Goal: Task Accomplishment & Management: Complete application form

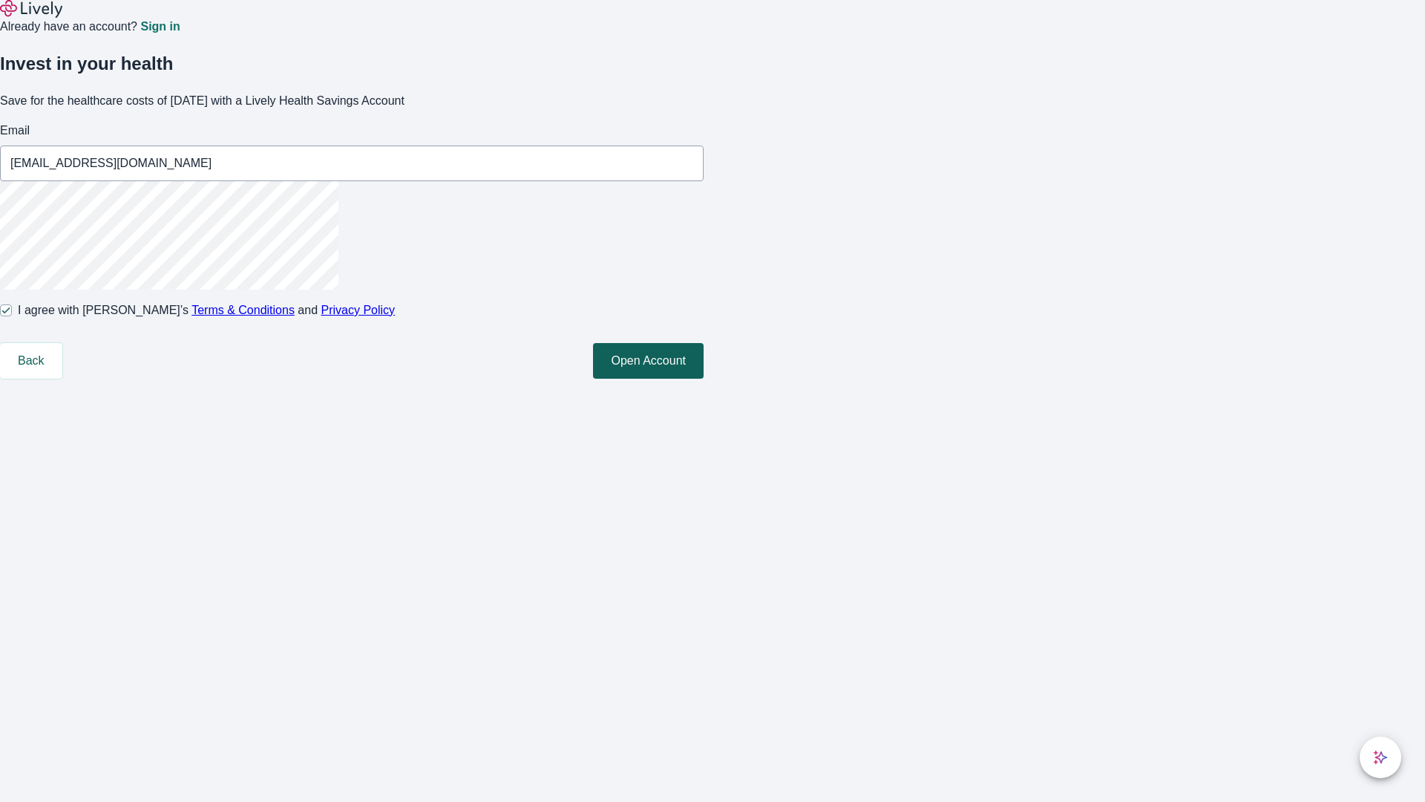
click at [704, 378] on button "Open Account" at bounding box center [648, 361] width 111 height 36
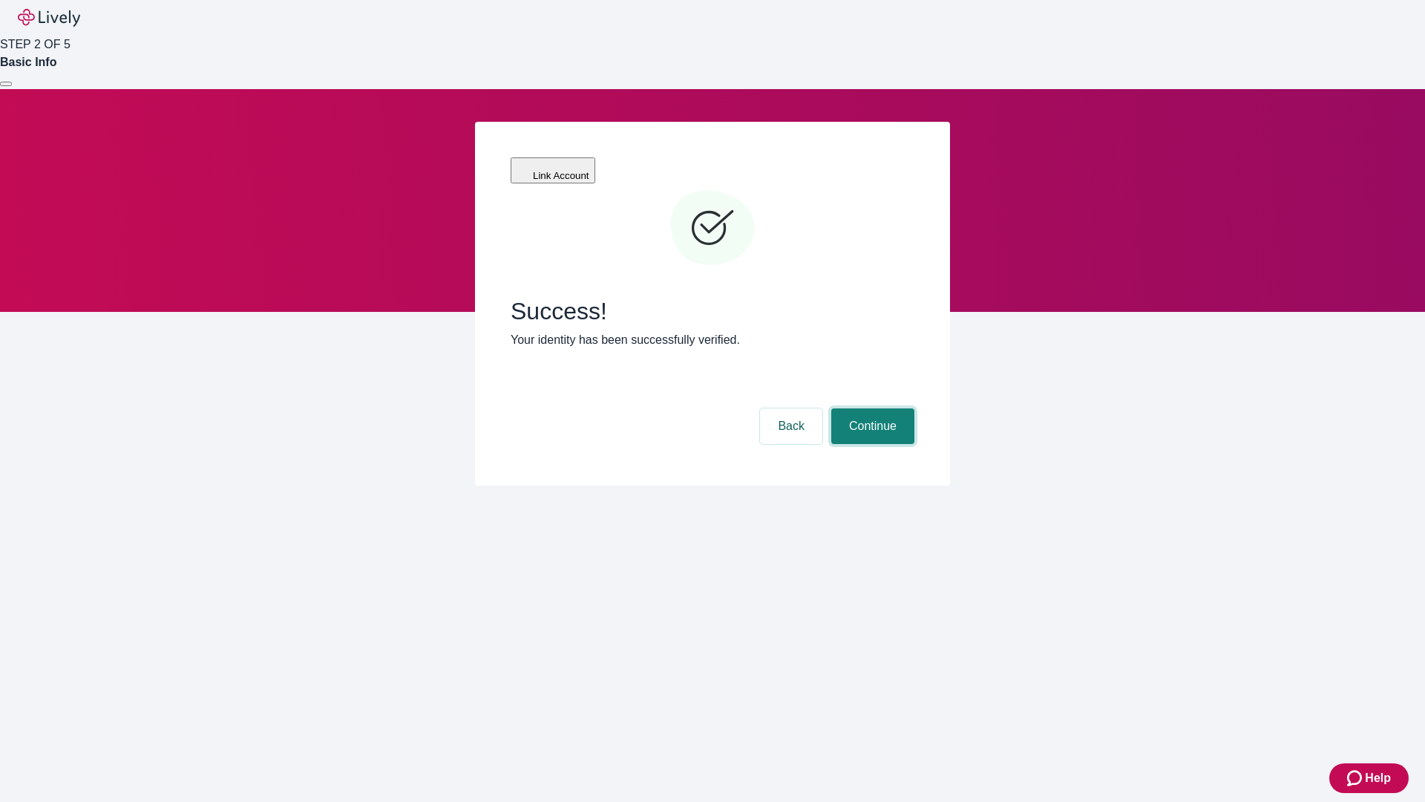
click at [871, 408] on button "Continue" at bounding box center [872, 426] width 83 height 36
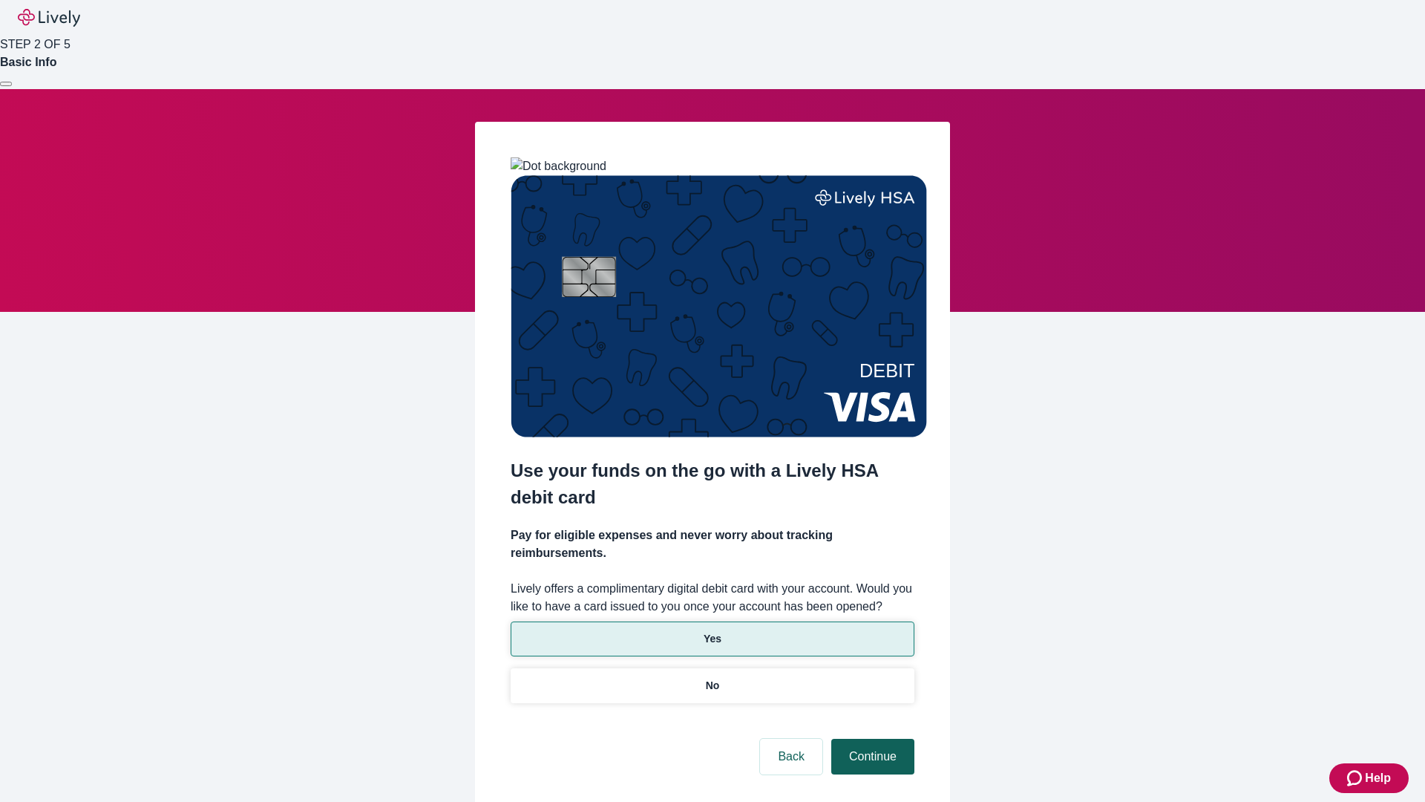
click at [712, 631] on p "Yes" at bounding box center [713, 639] width 18 height 16
click at [871, 738] on button "Continue" at bounding box center [872, 756] width 83 height 36
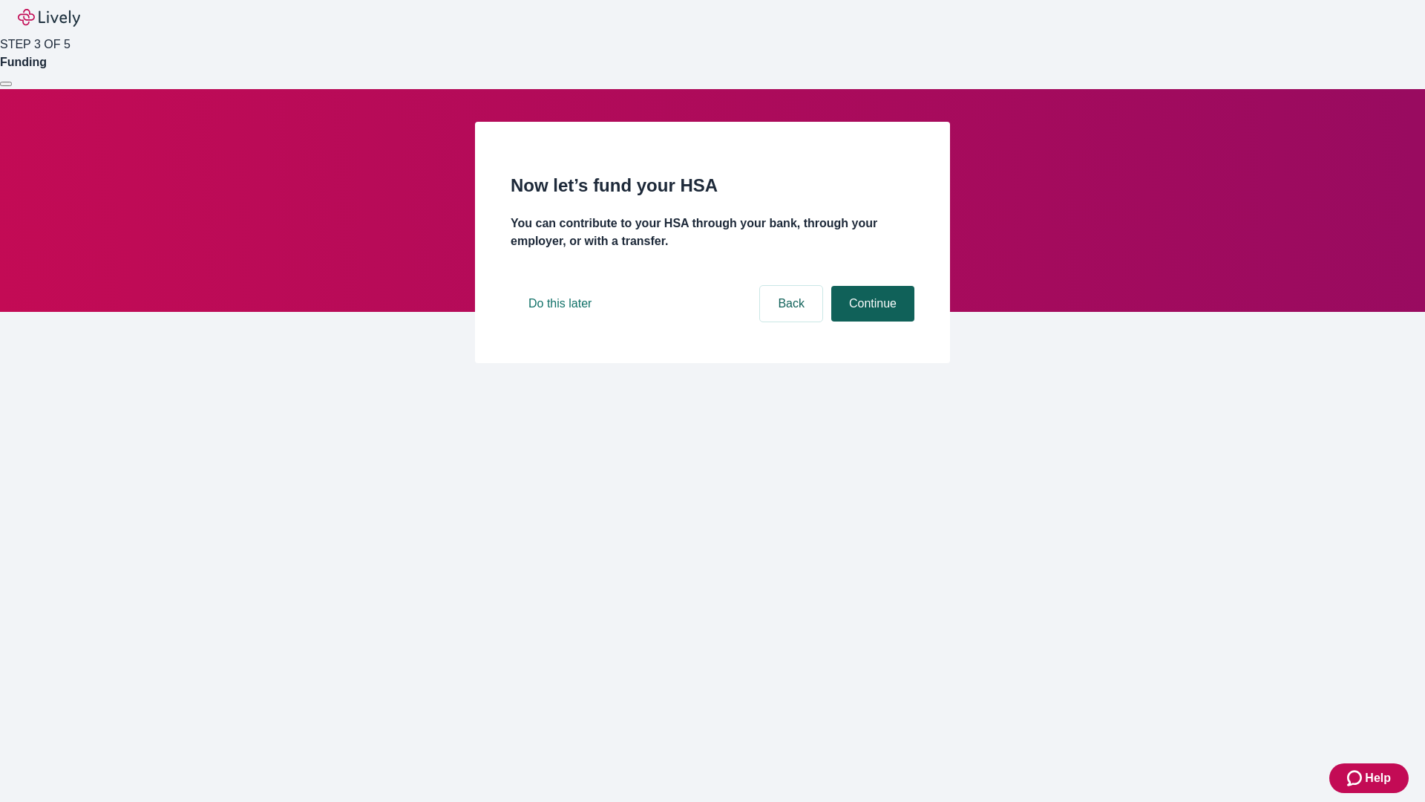
click at [871, 321] on button "Continue" at bounding box center [872, 304] width 83 height 36
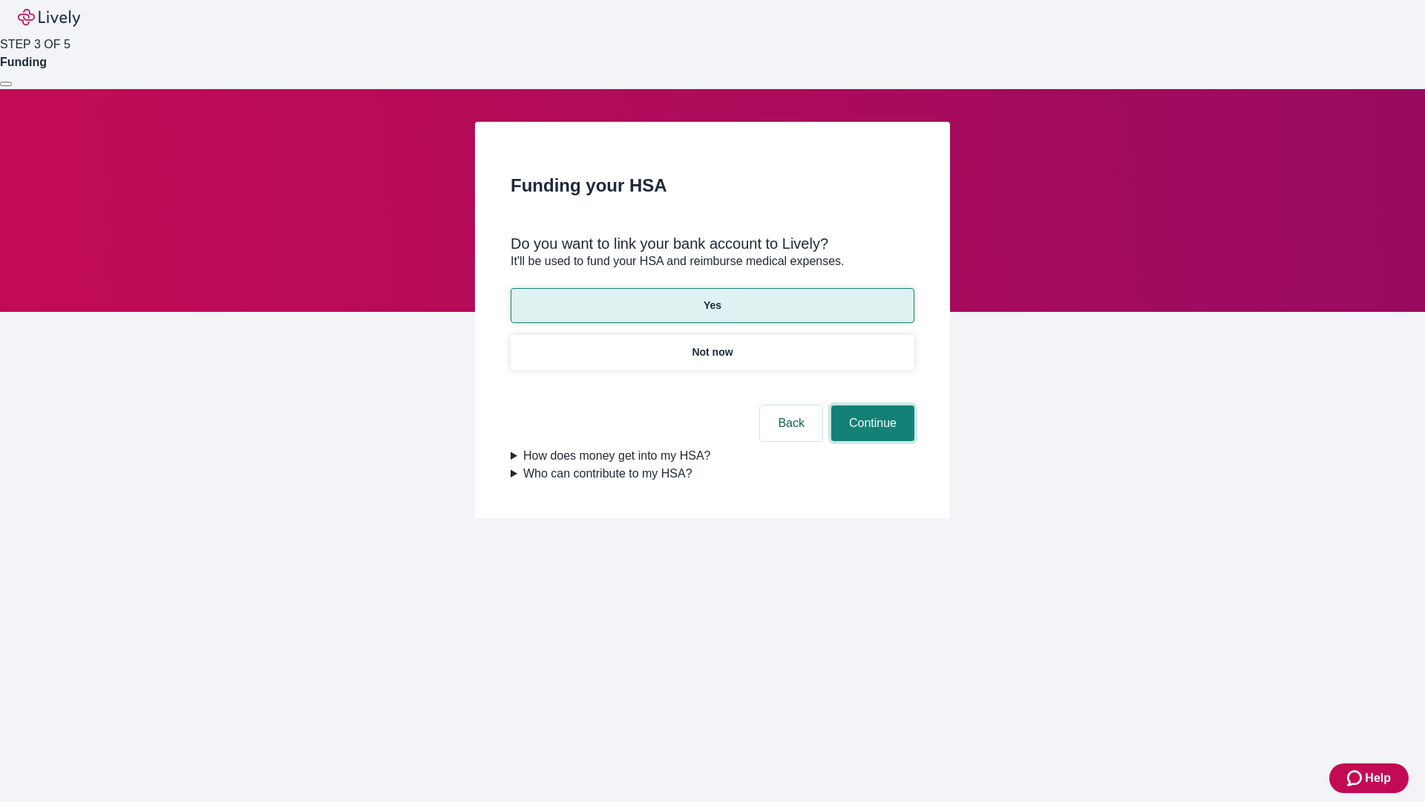
click at [871, 405] on button "Continue" at bounding box center [872, 423] width 83 height 36
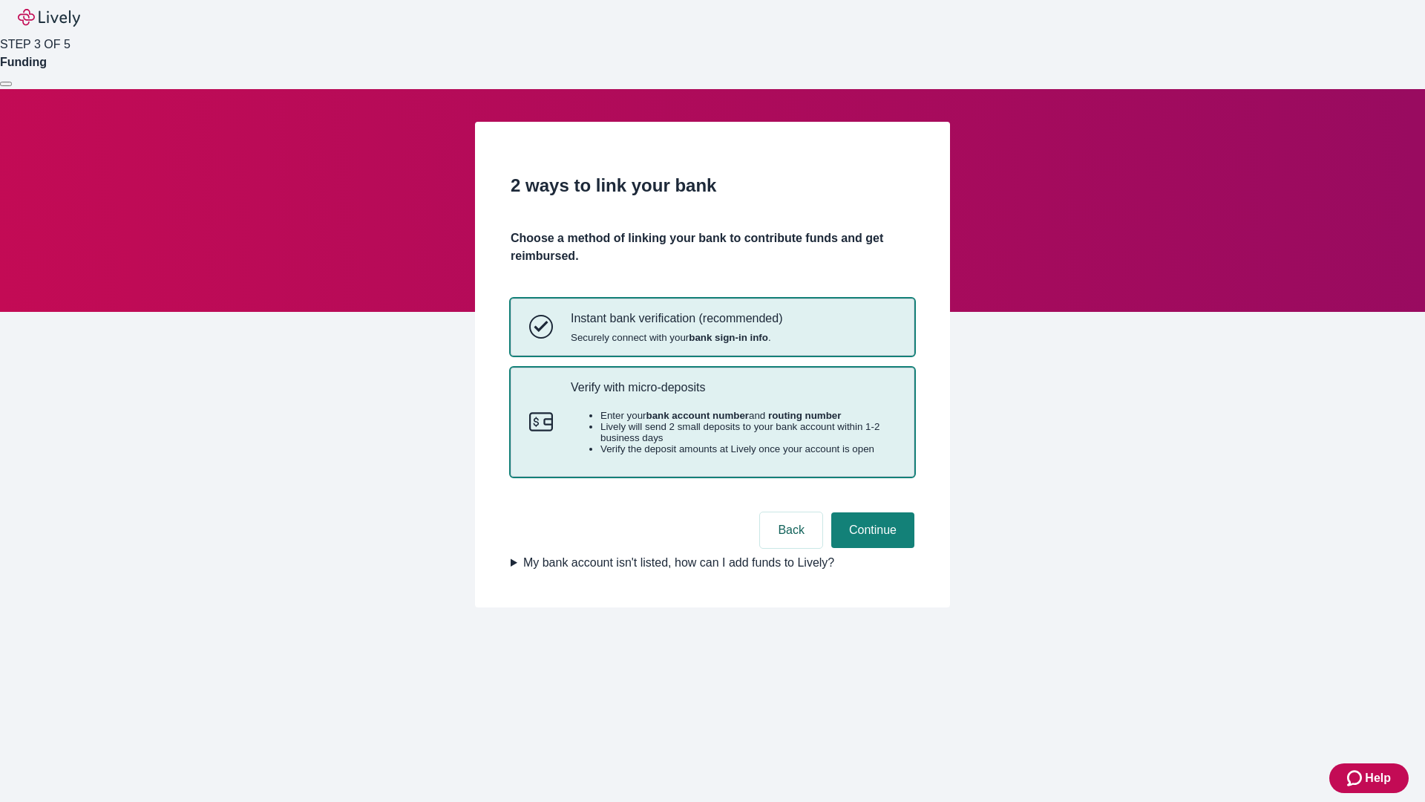
click at [733, 394] on p "Verify with micro-deposits" at bounding box center [733, 387] width 325 height 14
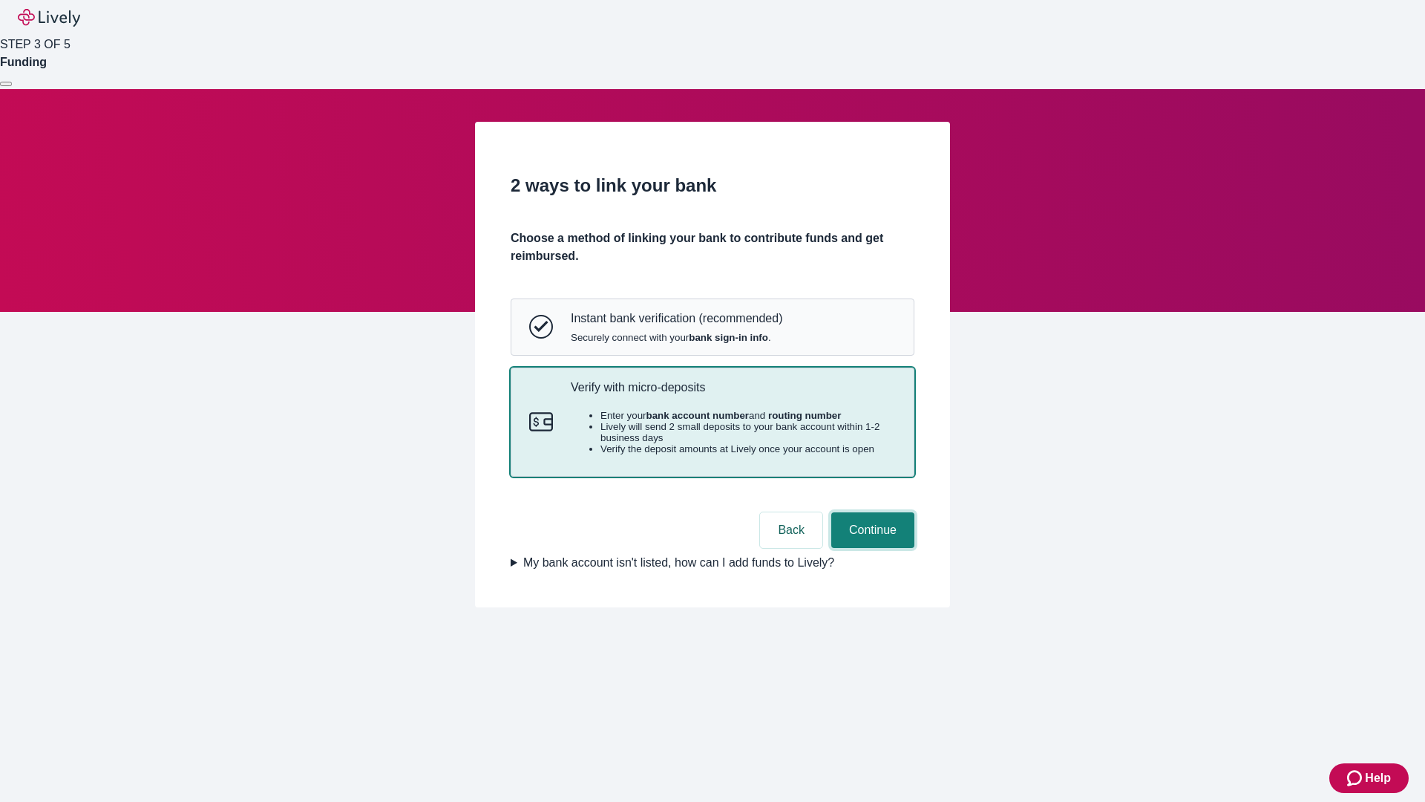
click at [871, 548] on button "Continue" at bounding box center [872, 530] width 83 height 36
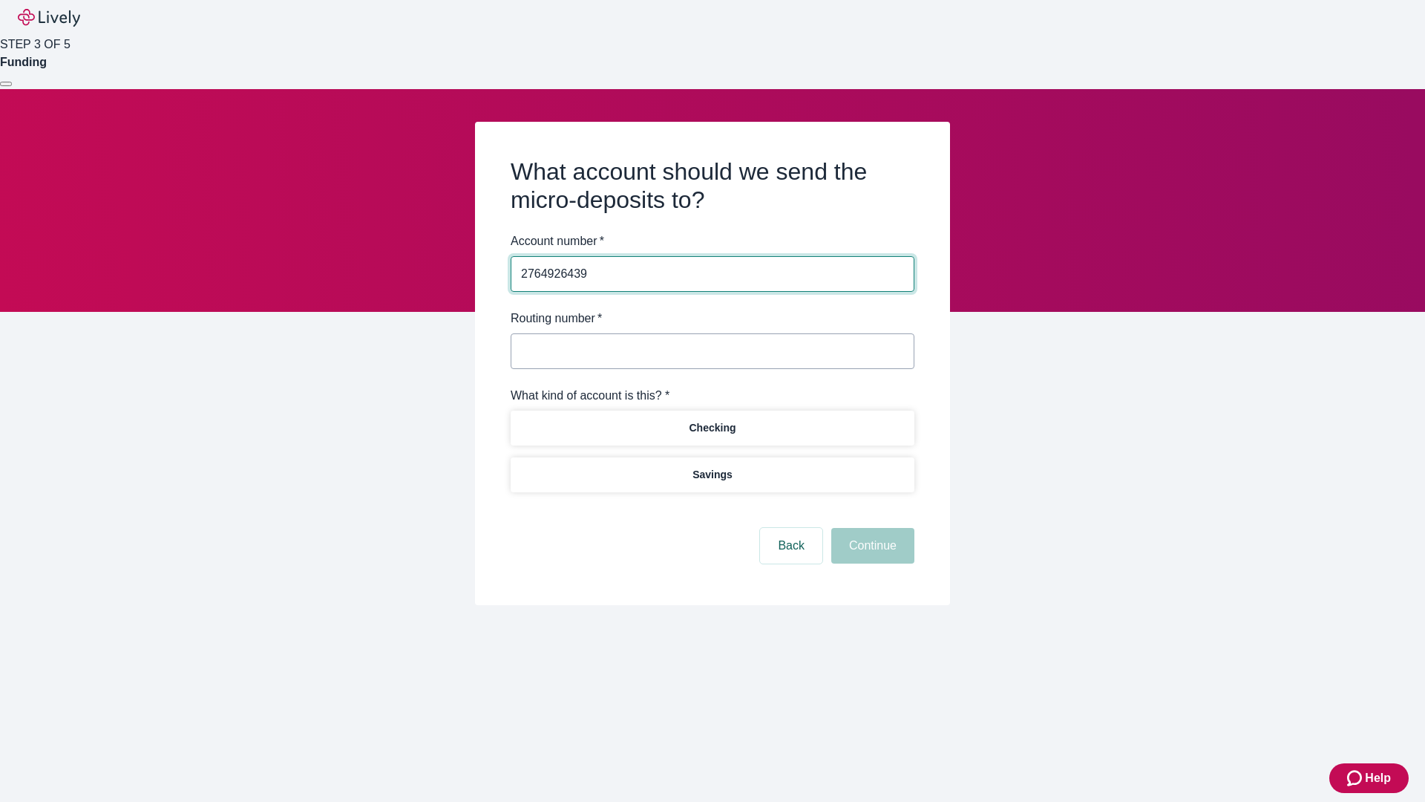
type input "2764926439"
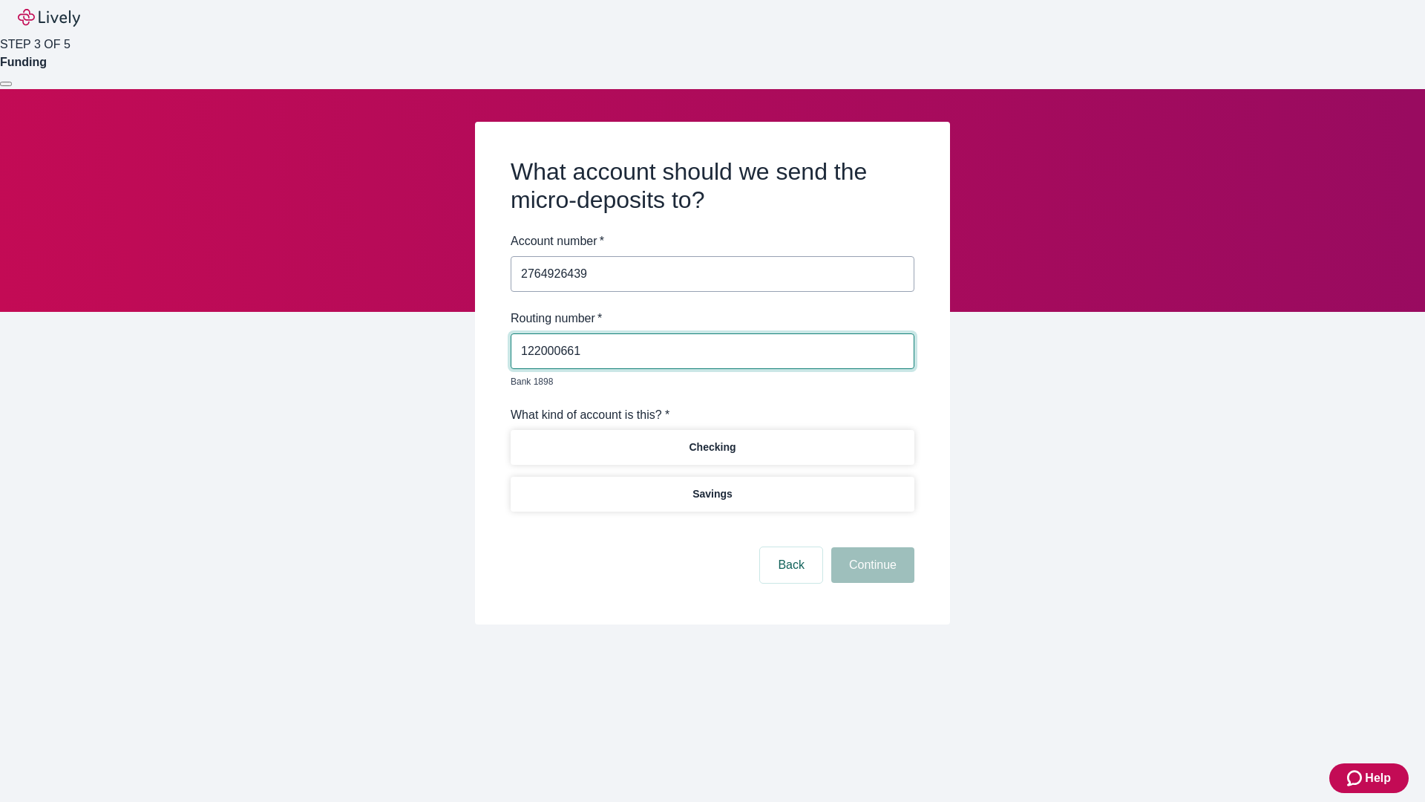
type input "122000661"
click at [712, 439] on p "Checking" at bounding box center [712, 447] width 47 height 16
click at [871, 548] on button "Continue" at bounding box center [872, 565] width 83 height 36
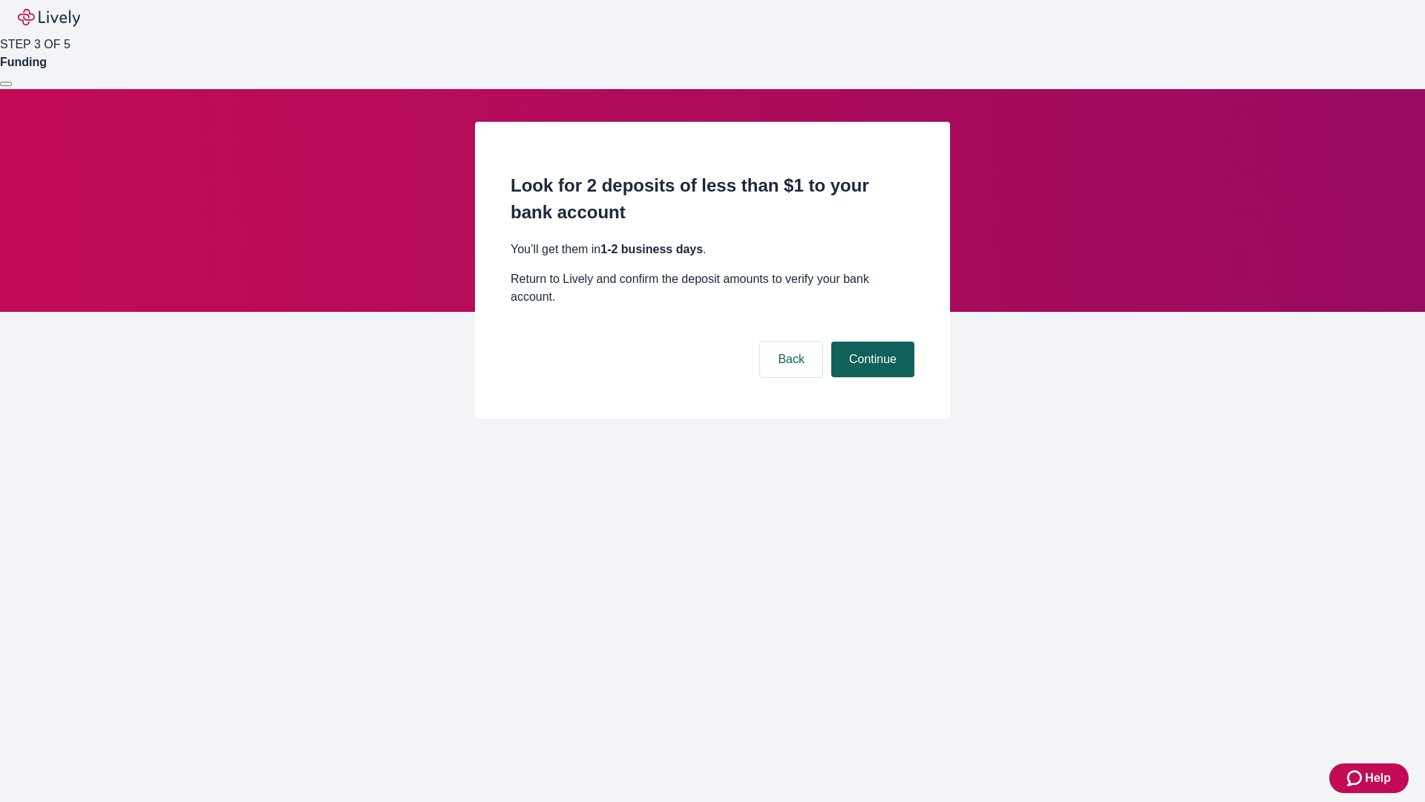
click at [871, 341] on button "Continue" at bounding box center [872, 359] width 83 height 36
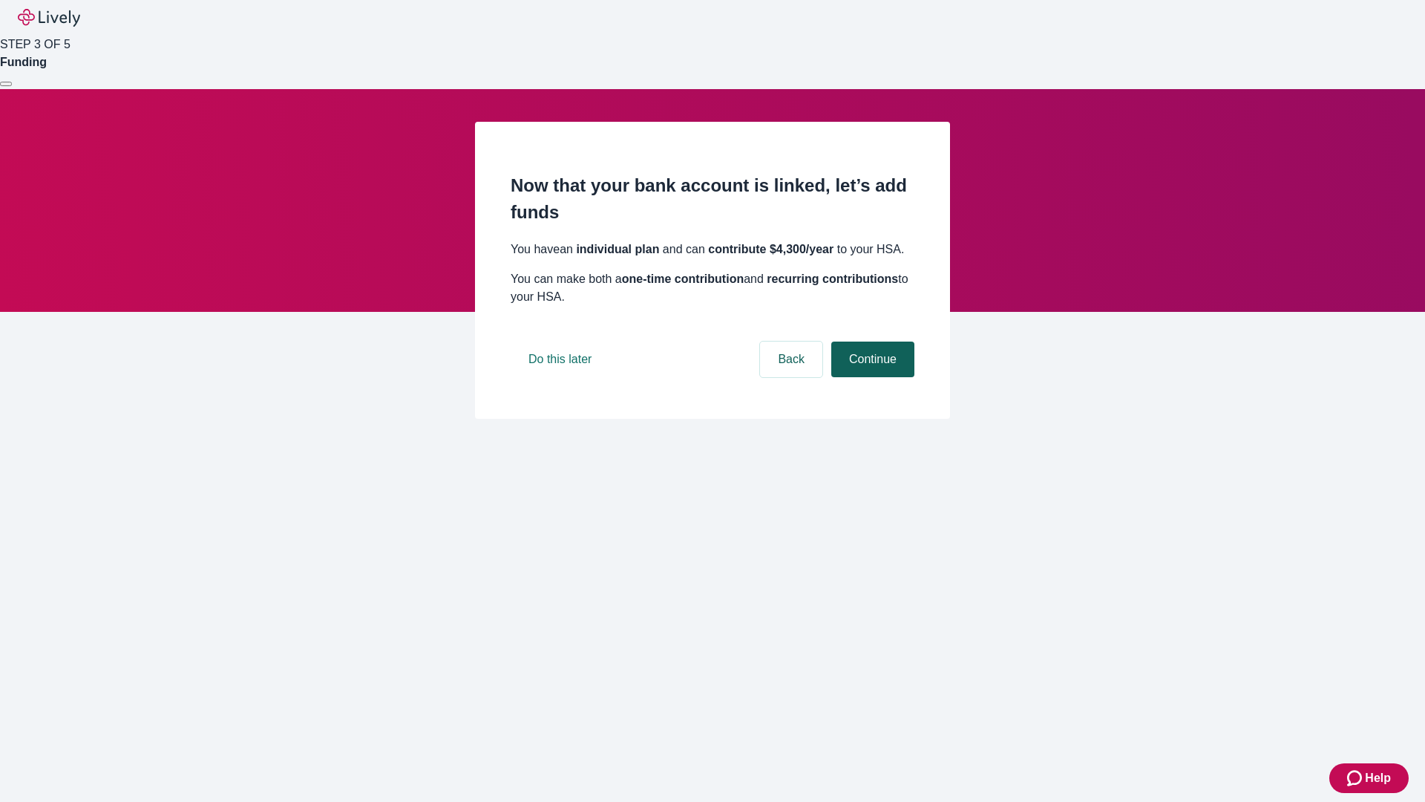
click at [871, 377] on button "Continue" at bounding box center [872, 359] width 83 height 36
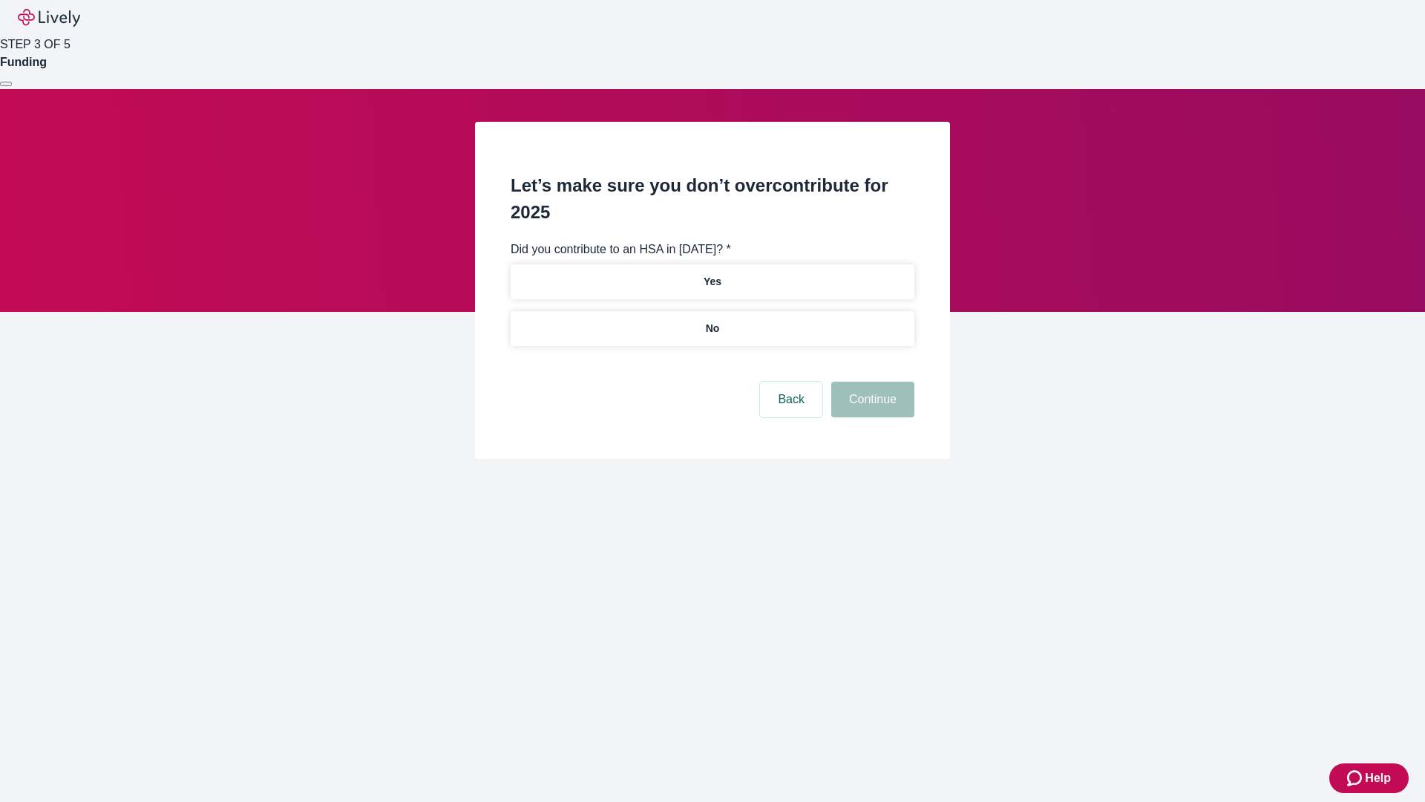
click at [712, 321] on p "No" at bounding box center [713, 329] width 14 height 16
click at [871, 381] on button "Continue" at bounding box center [872, 399] width 83 height 36
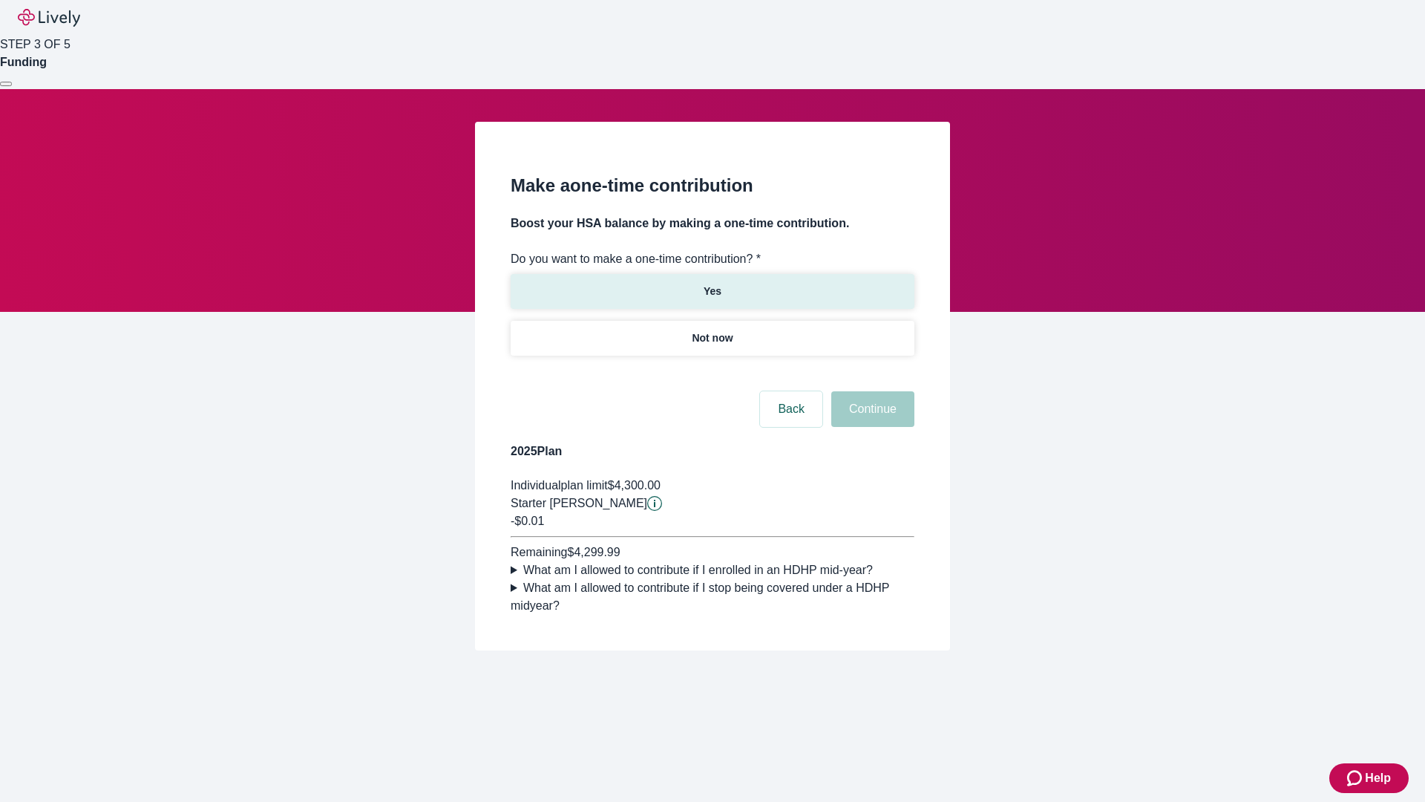
click at [712, 284] on p "Yes" at bounding box center [713, 292] width 18 height 16
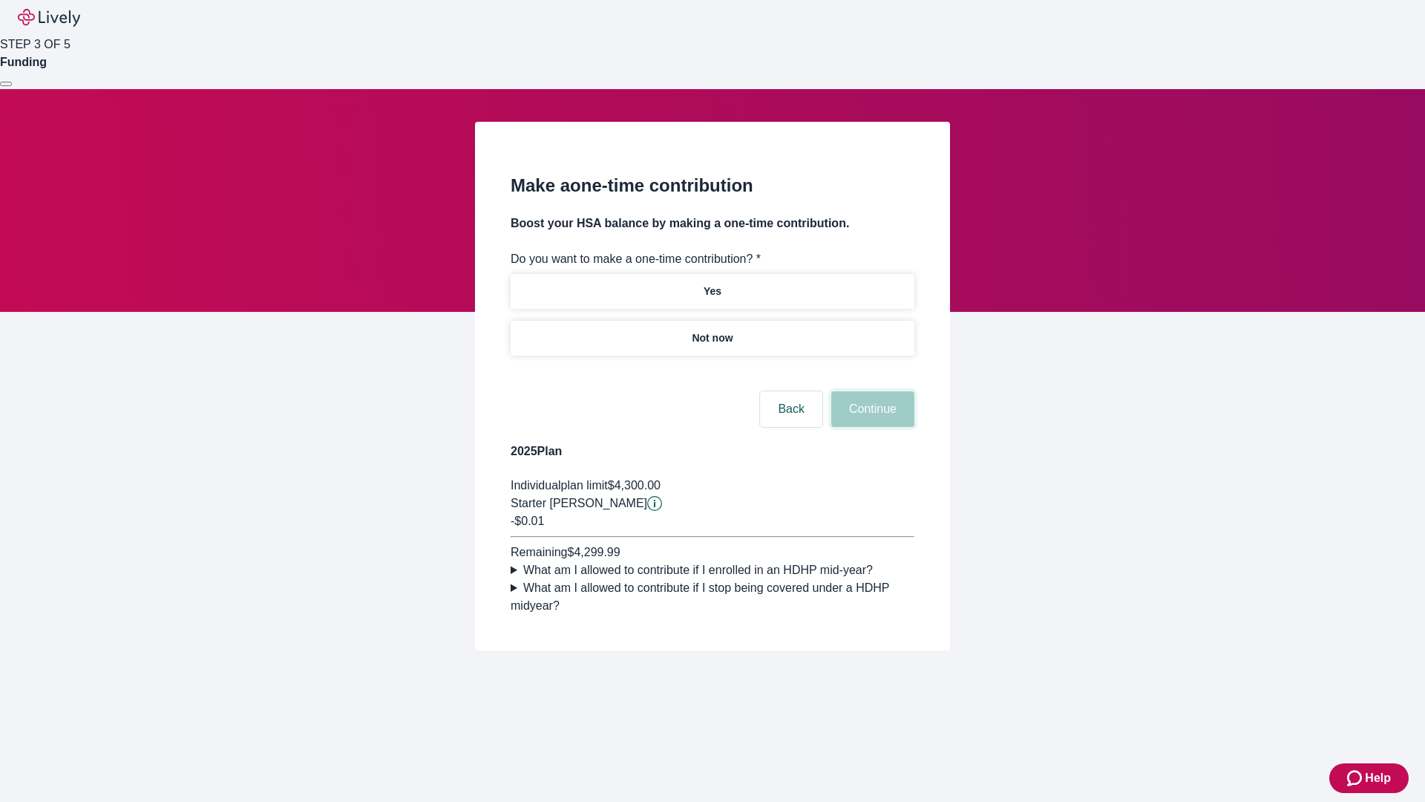
click at [871, 427] on button "Continue" at bounding box center [872, 409] width 83 height 36
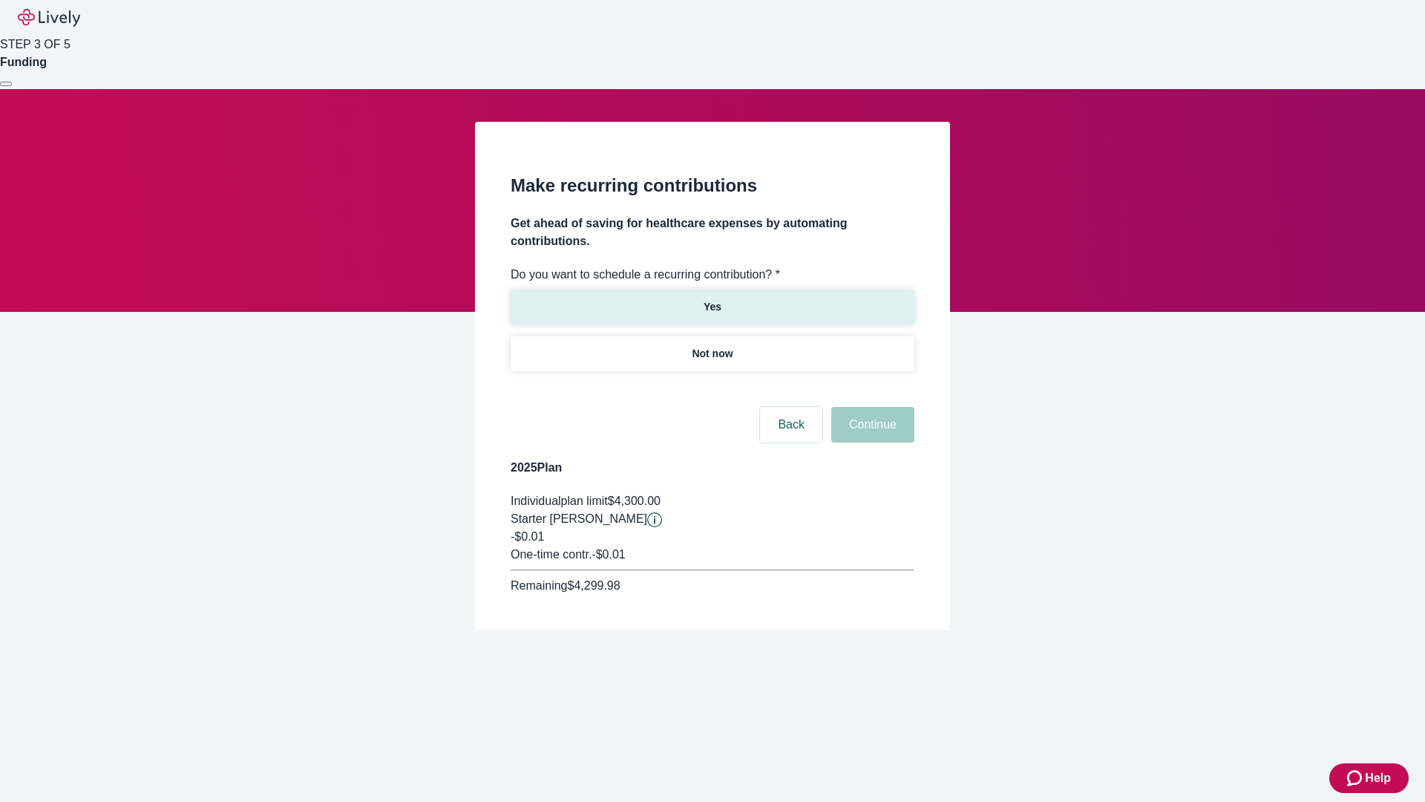
click at [712, 299] on p "Yes" at bounding box center [713, 307] width 18 height 16
click at [712, 389] on body "Help STEP 3 OF 5 Funding Make recurring contributions Get ahead of saving for h…" at bounding box center [712, 350] width 1425 height 701
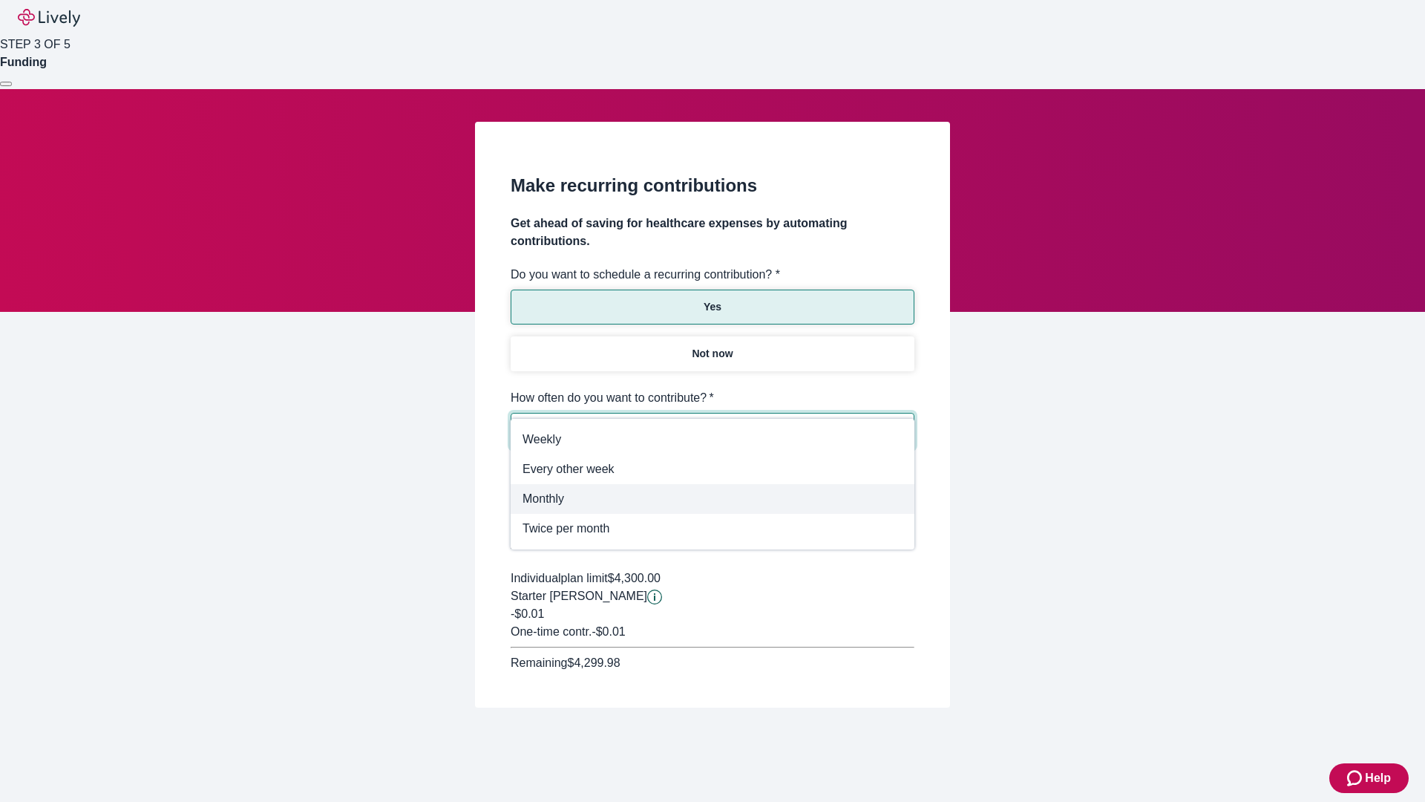
click at [712, 499] on span "Monthly" at bounding box center [712, 499] width 380 height 18
type input "Monthly"
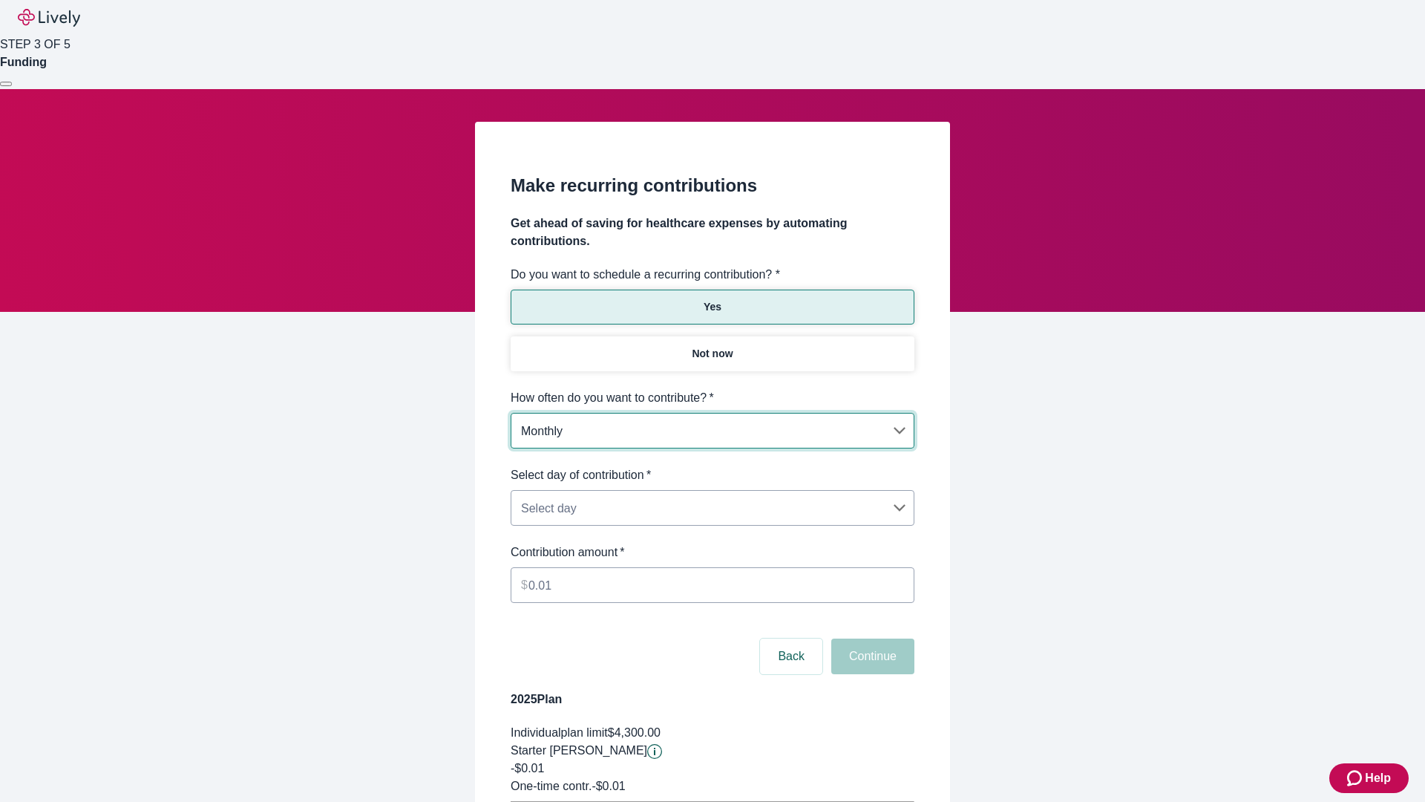
click at [712, 466] on body "Help STEP 3 OF 5 Funding Make recurring contributions Get ahead of saving for h…" at bounding box center [712, 466] width 1425 height 933
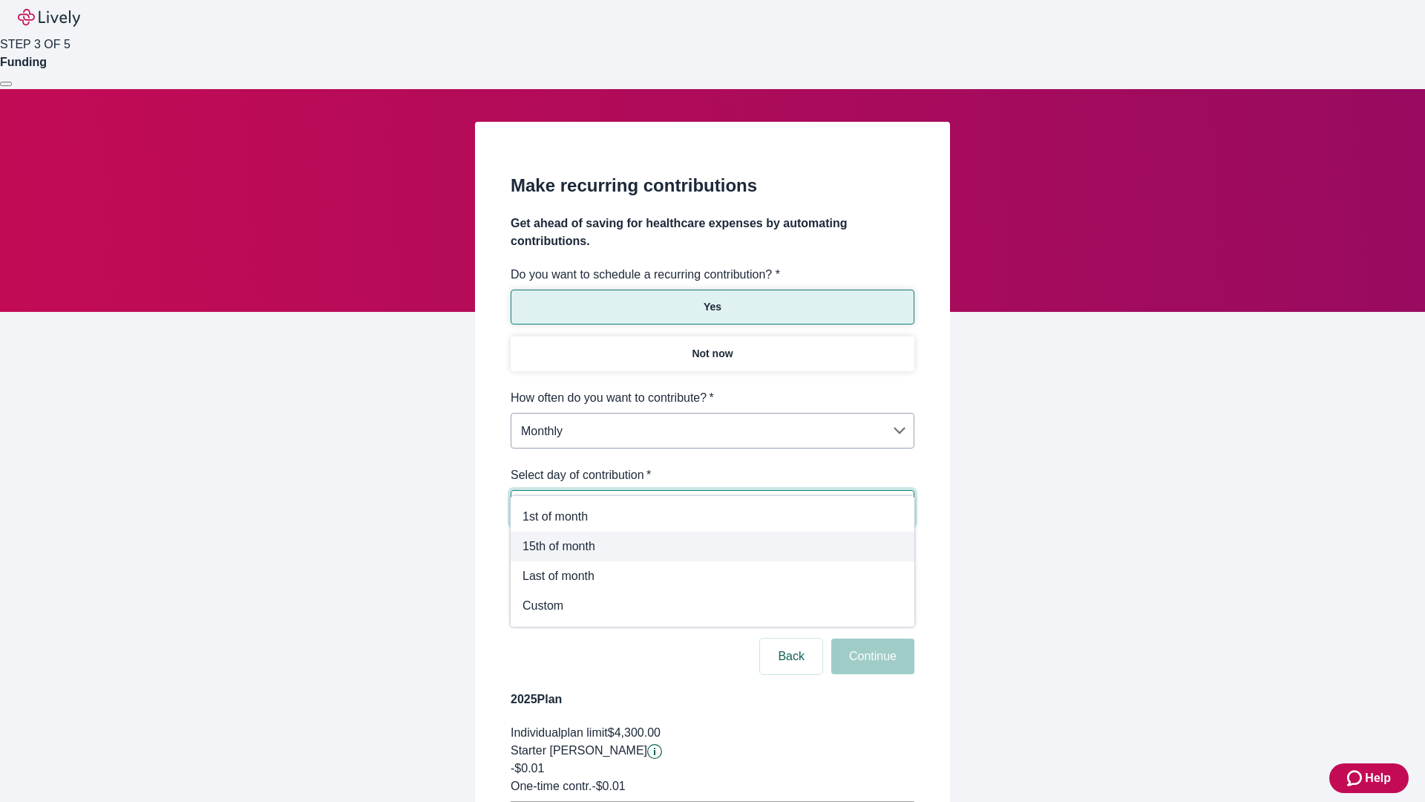
click at [712, 546] on span "15th of month" at bounding box center [712, 546] width 380 height 18
type input "Monthly15th"
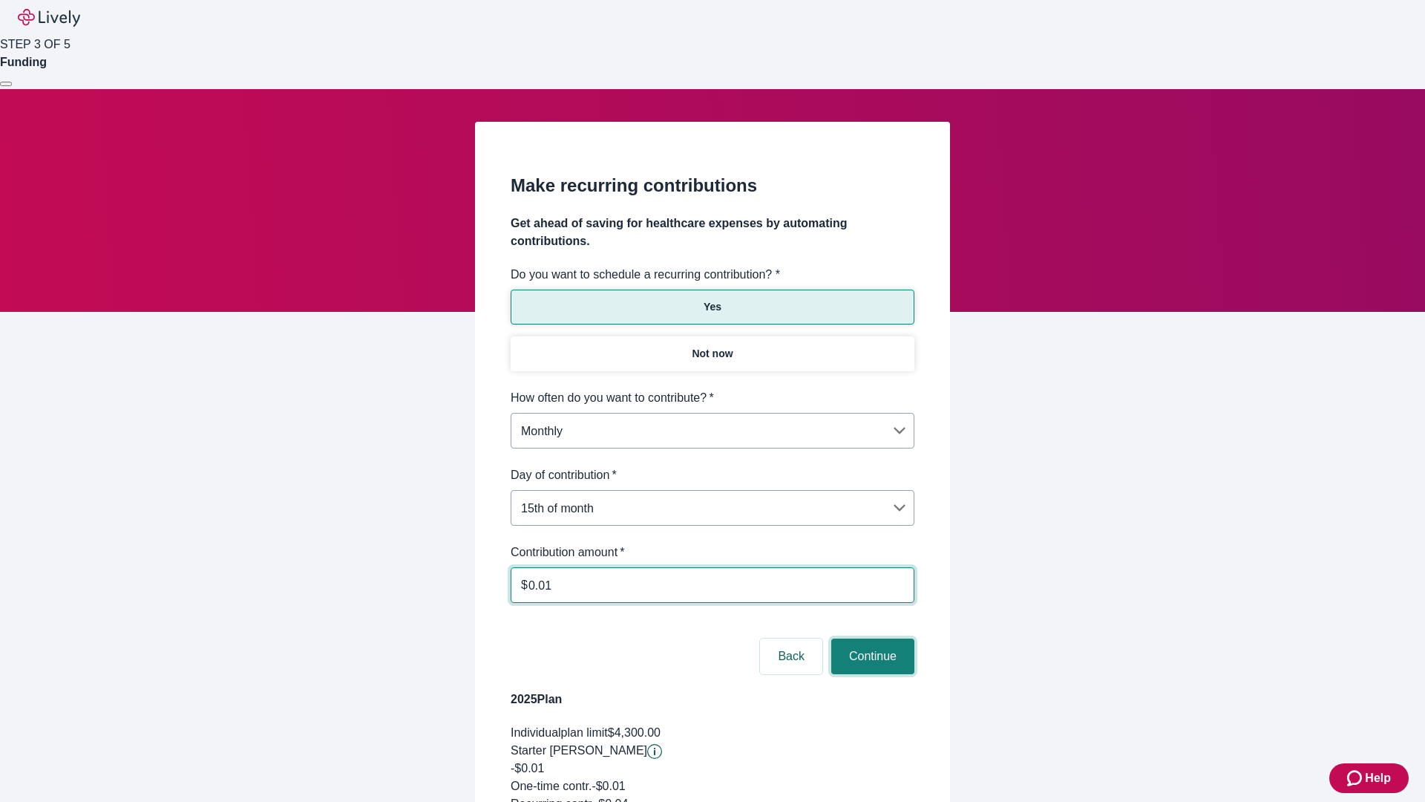
click at [871, 638] on button "Continue" at bounding box center [872, 656] width 83 height 36
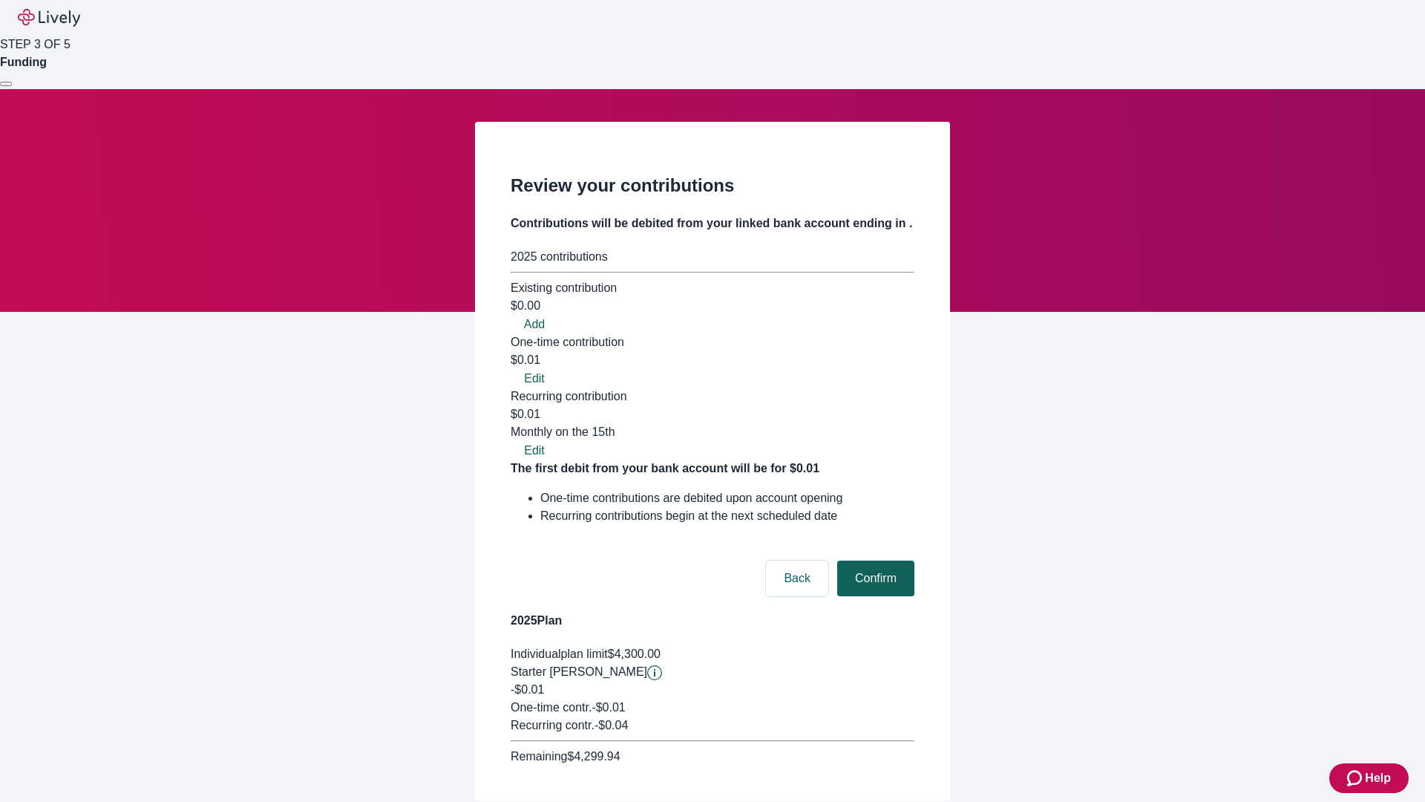
click at [874, 560] on button "Confirm" at bounding box center [875, 578] width 77 height 36
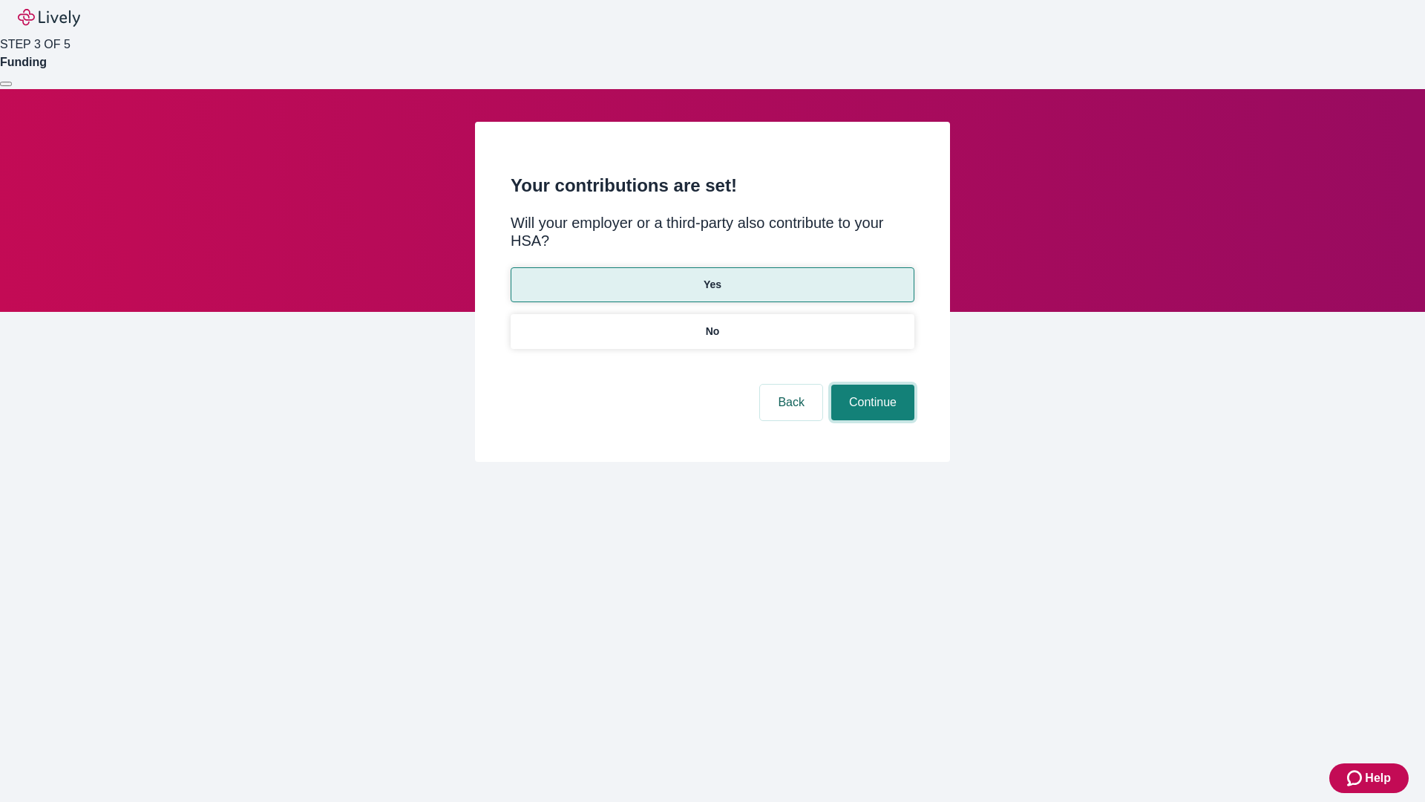
click at [871, 384] on button "Continue" at bounding box center [872, 402] width 83 height 36
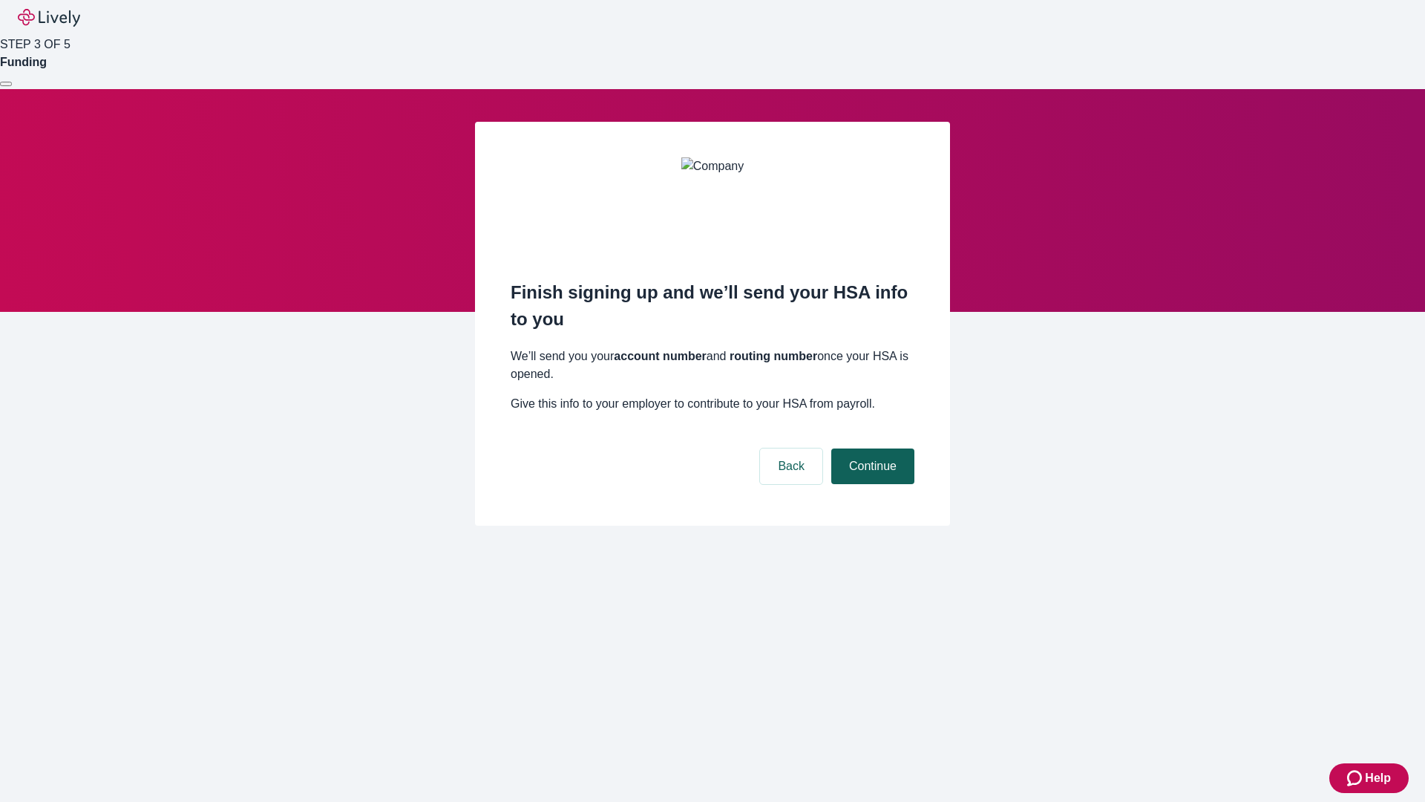
click at [871, 448] on button "Continue" at bounding box center [872, 466] width 83 height 36
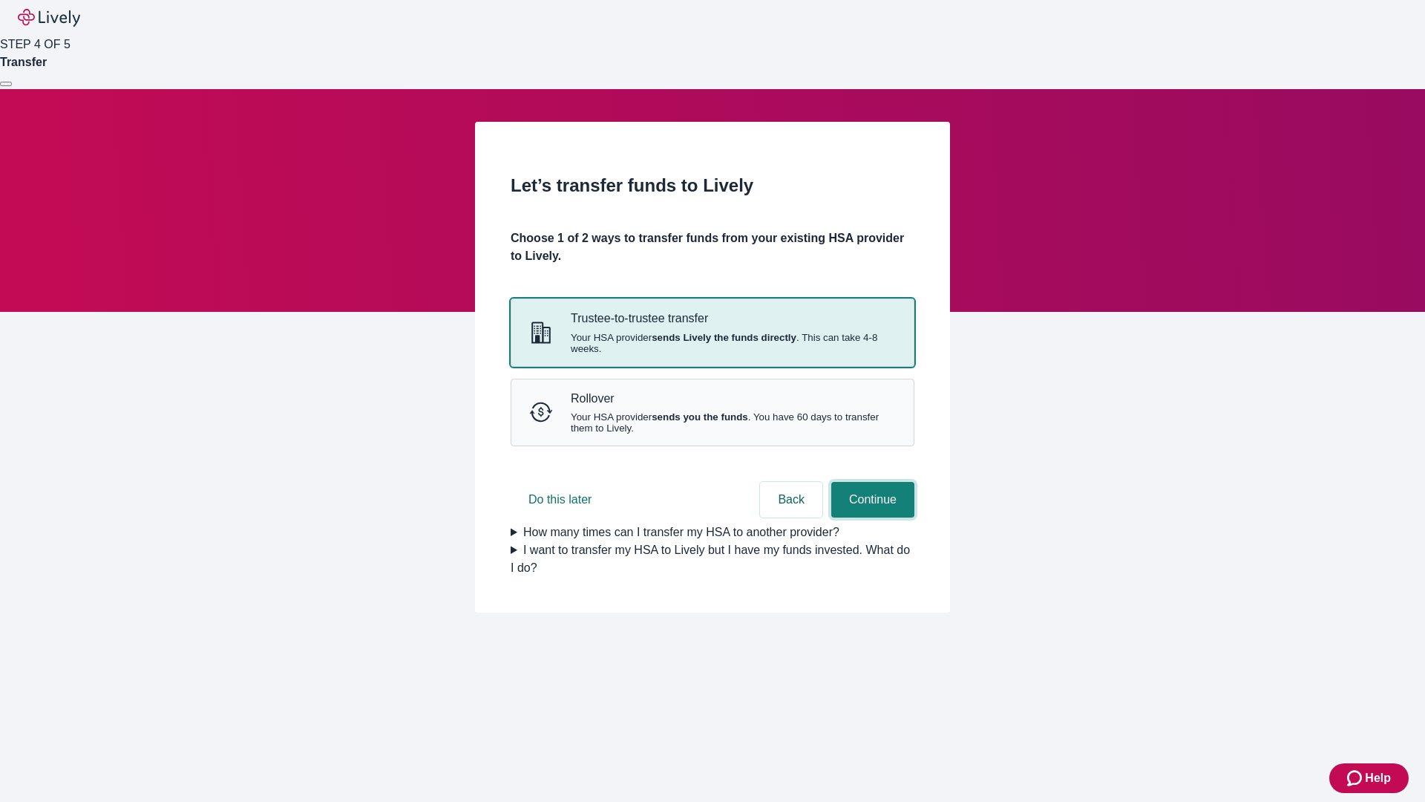
click at [871, 517] on button "Continue" at bounding box center [872, 500] width 83 height 36
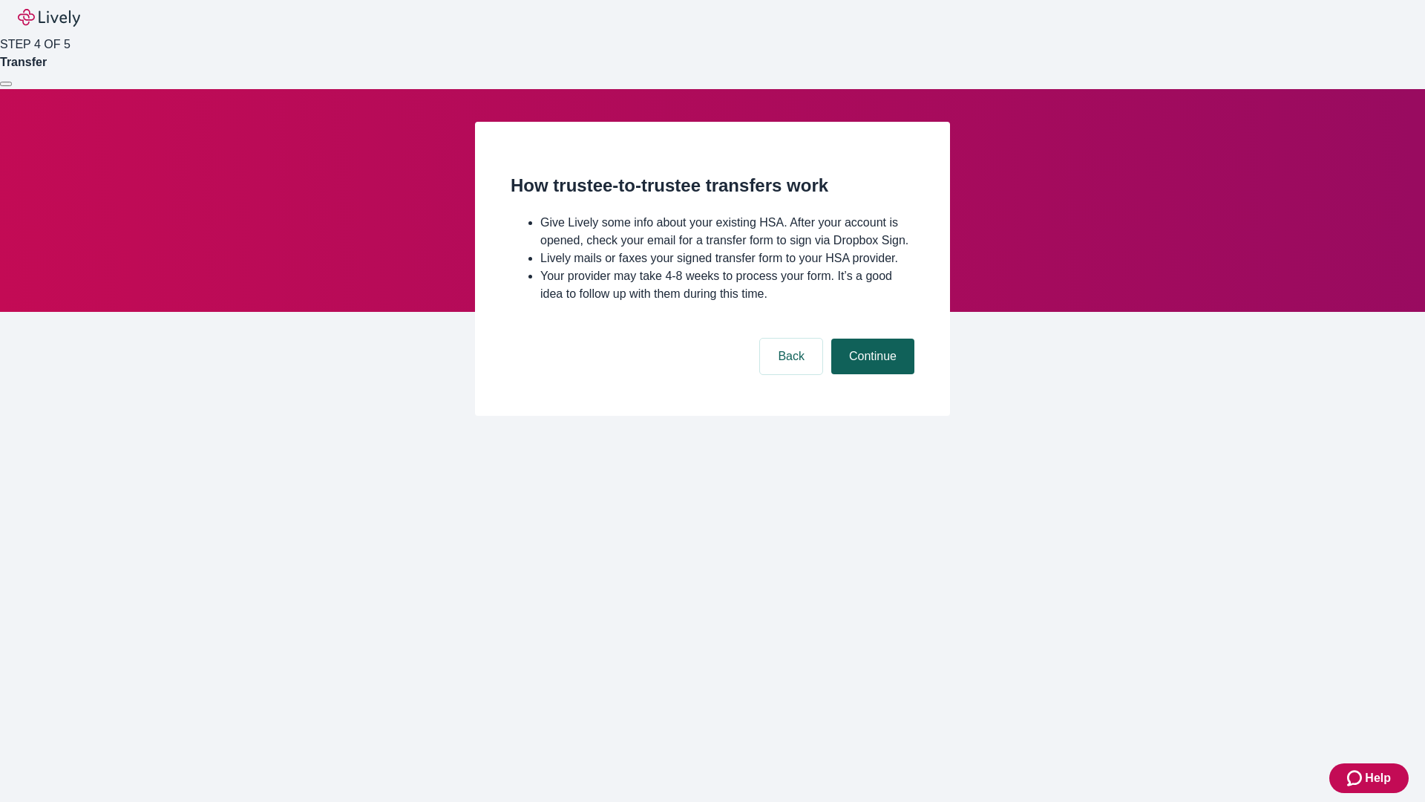
click at [871, 374] on button "Continue" at bounding box center [872, 356] width 83 height 36
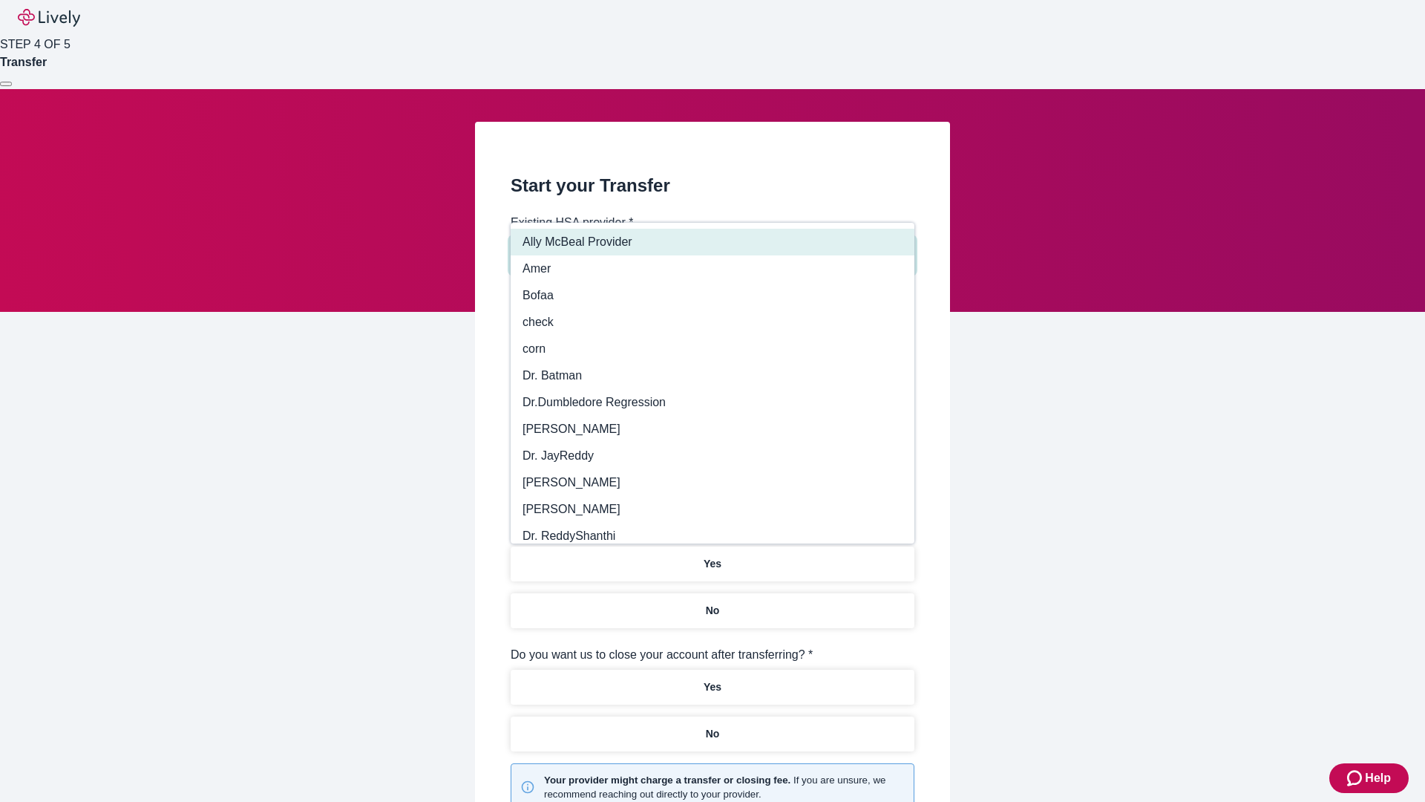
type input "Other"
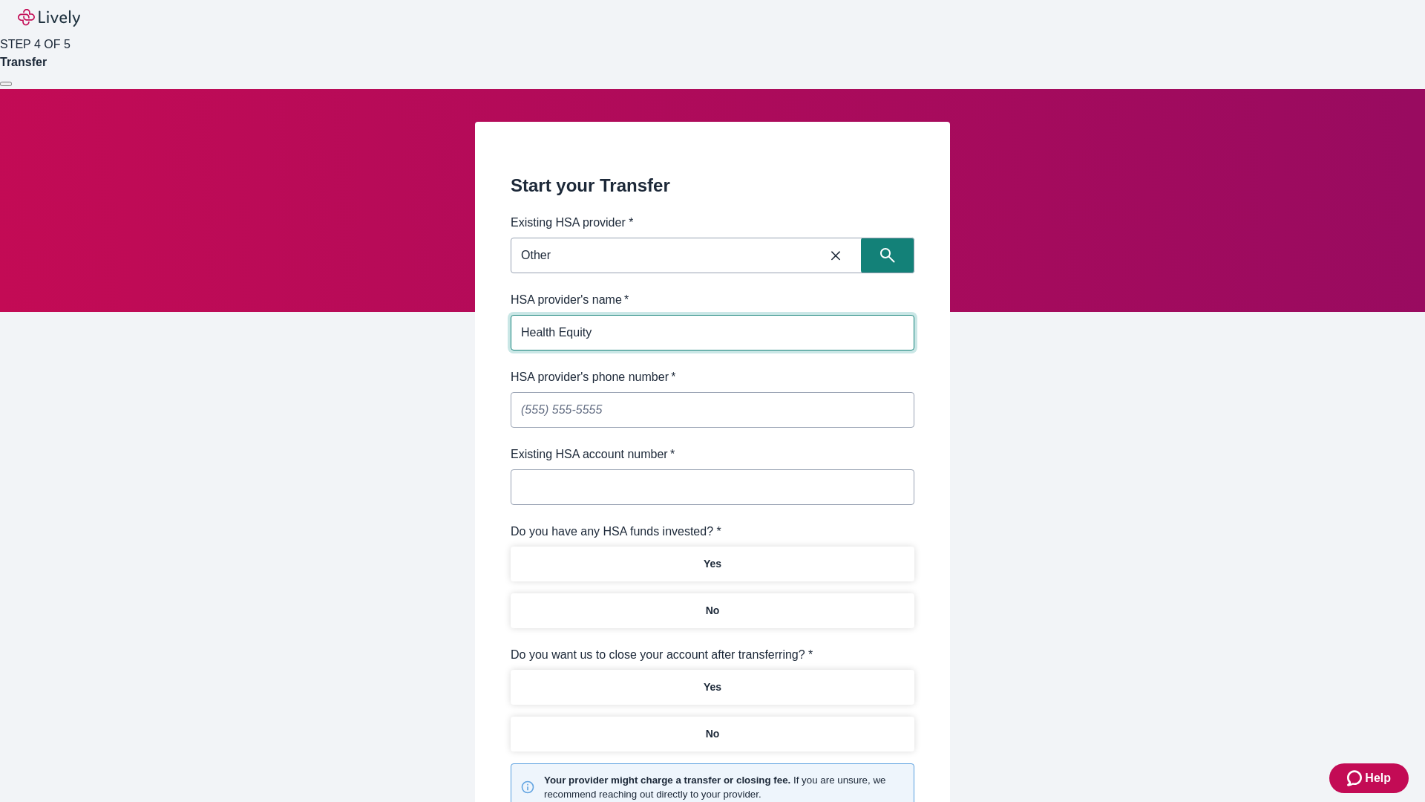
type input "Health Equity"
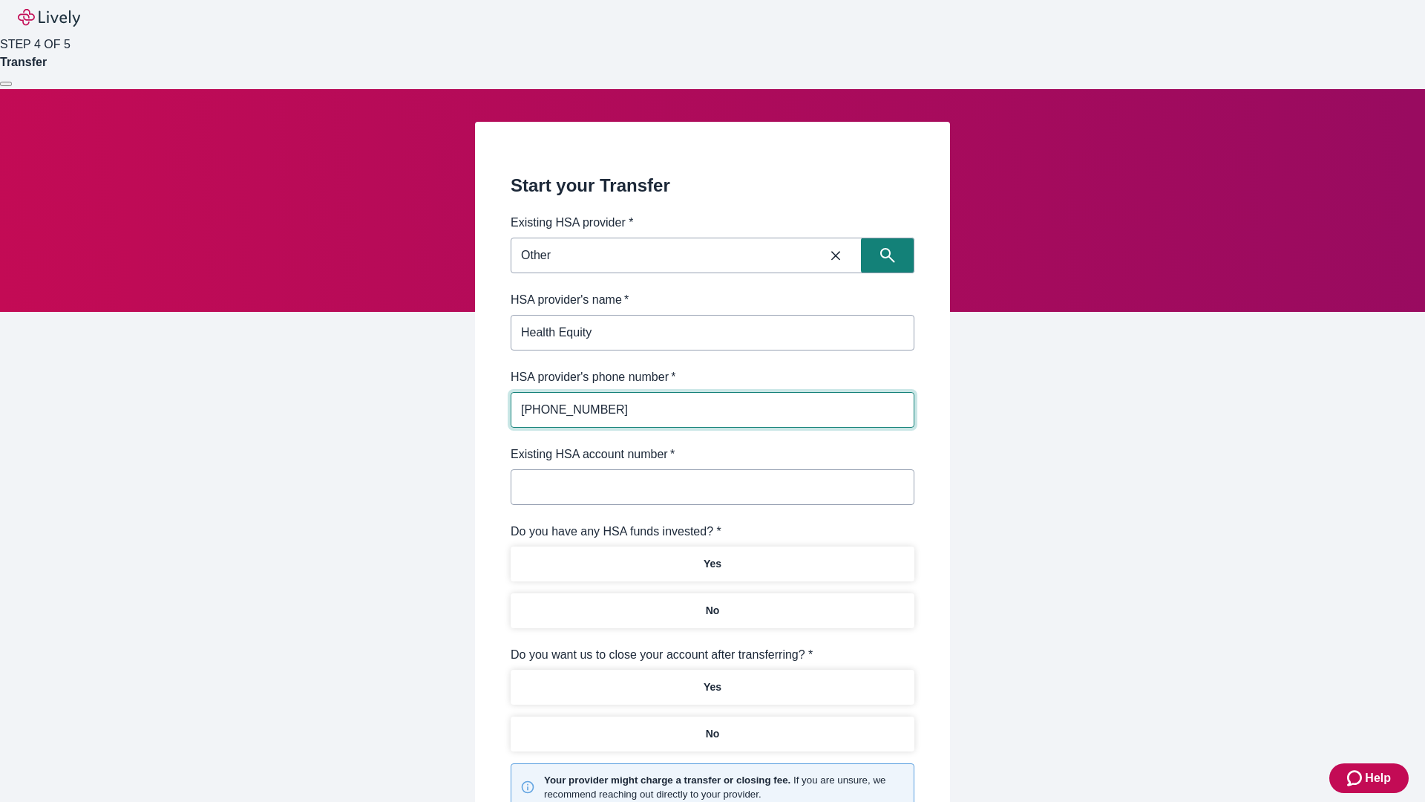
type input "[PHONE_NUMBER]"
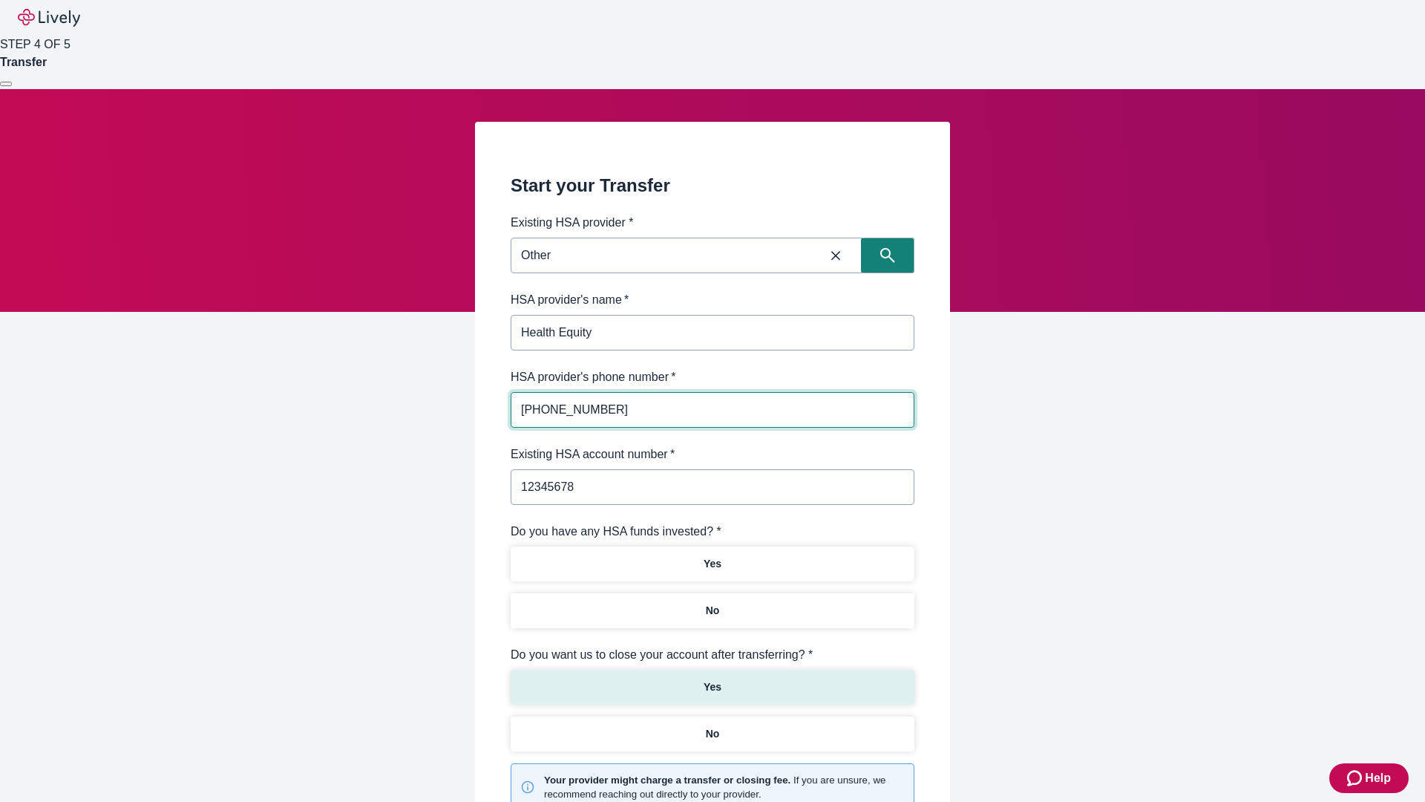
type input "12345678"
click at [712, 603] on p "No" at bounding box center [713, 611] width 14 height 16
click at [712, 679] on p "Yes" at bounding box center [713, 687] width 18 height 16
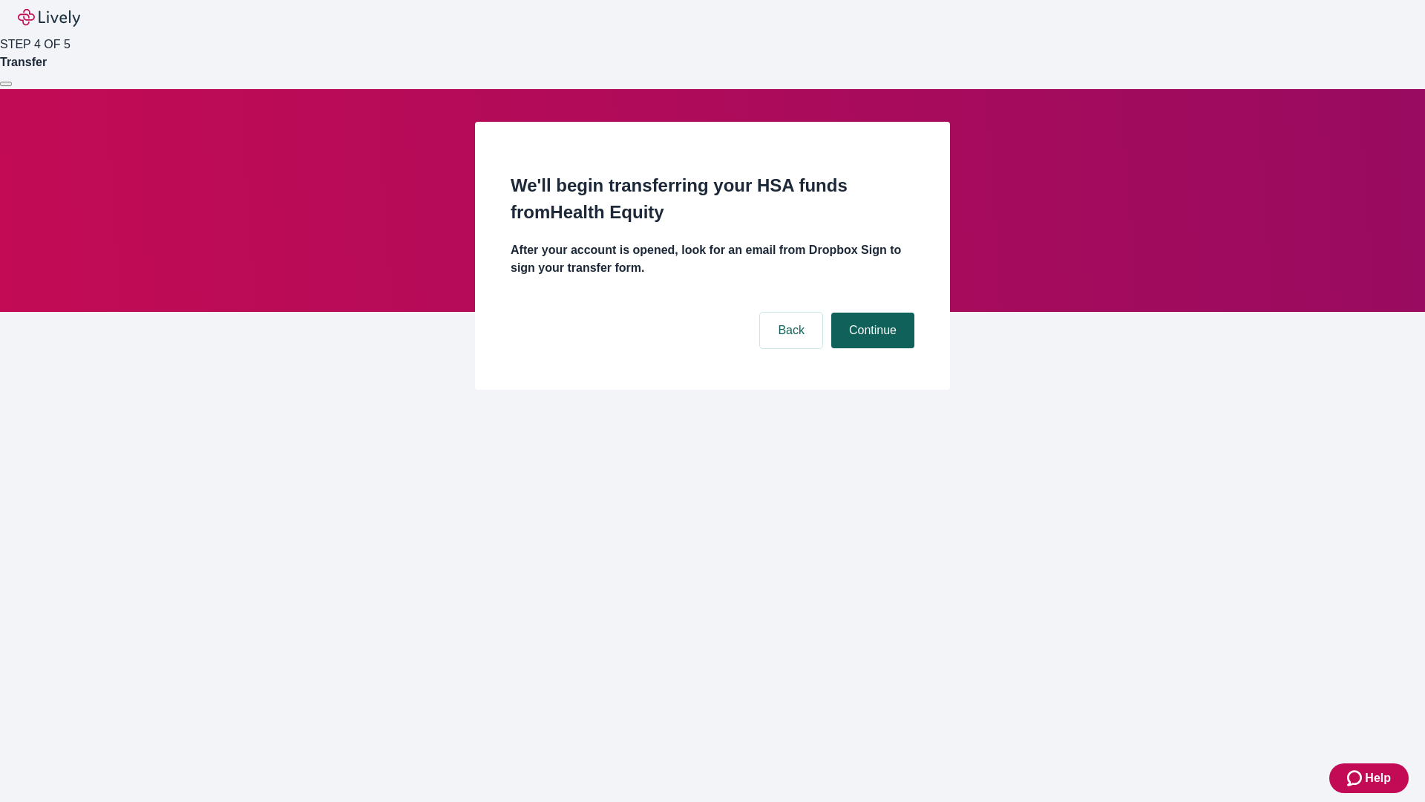
click at [871, 312] on button "Continue" at bounding box center [872, 330] width 83 height 36
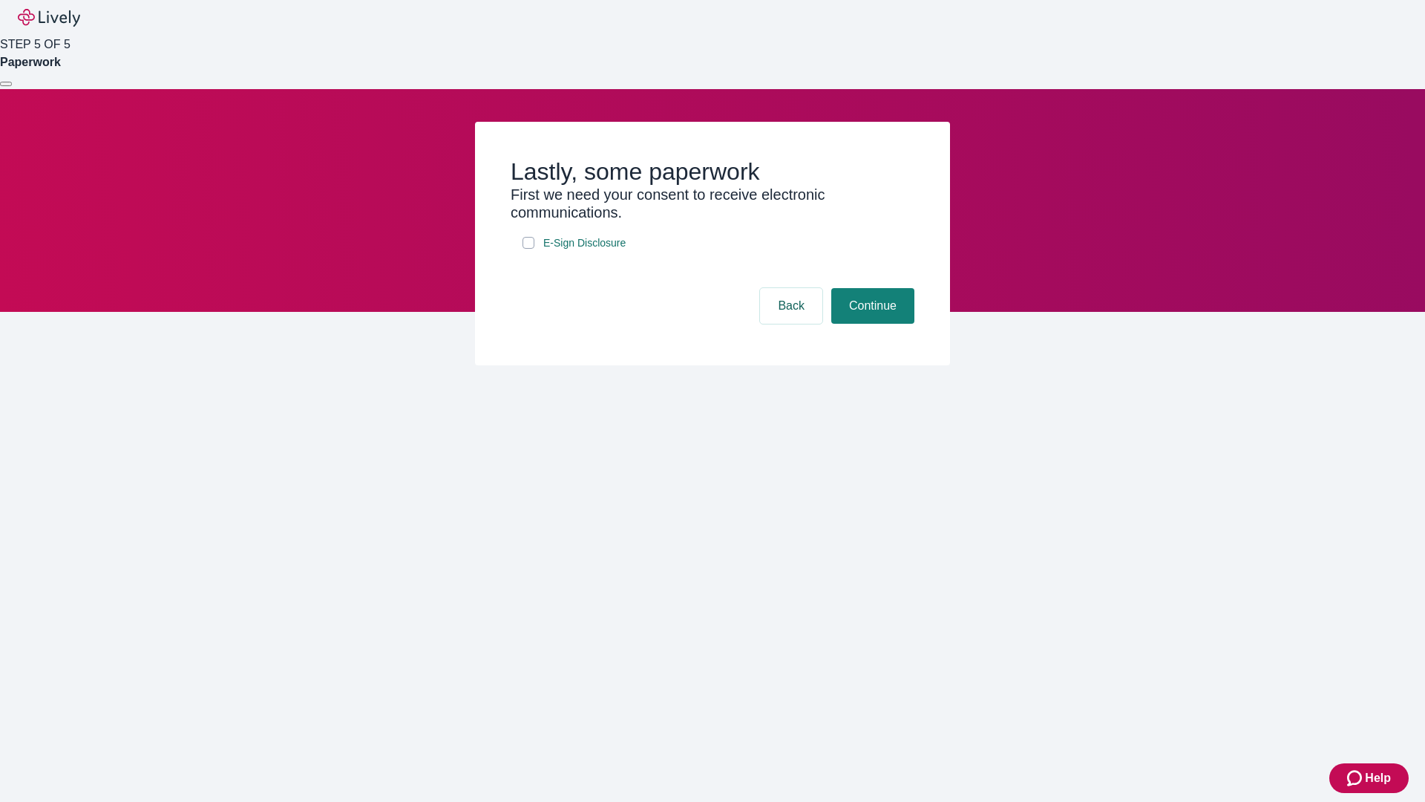
click at [528, 249] on input "E-Sign Disclosure" at bounding box center [528, 243] width 12 height 12
checkbox input "true"
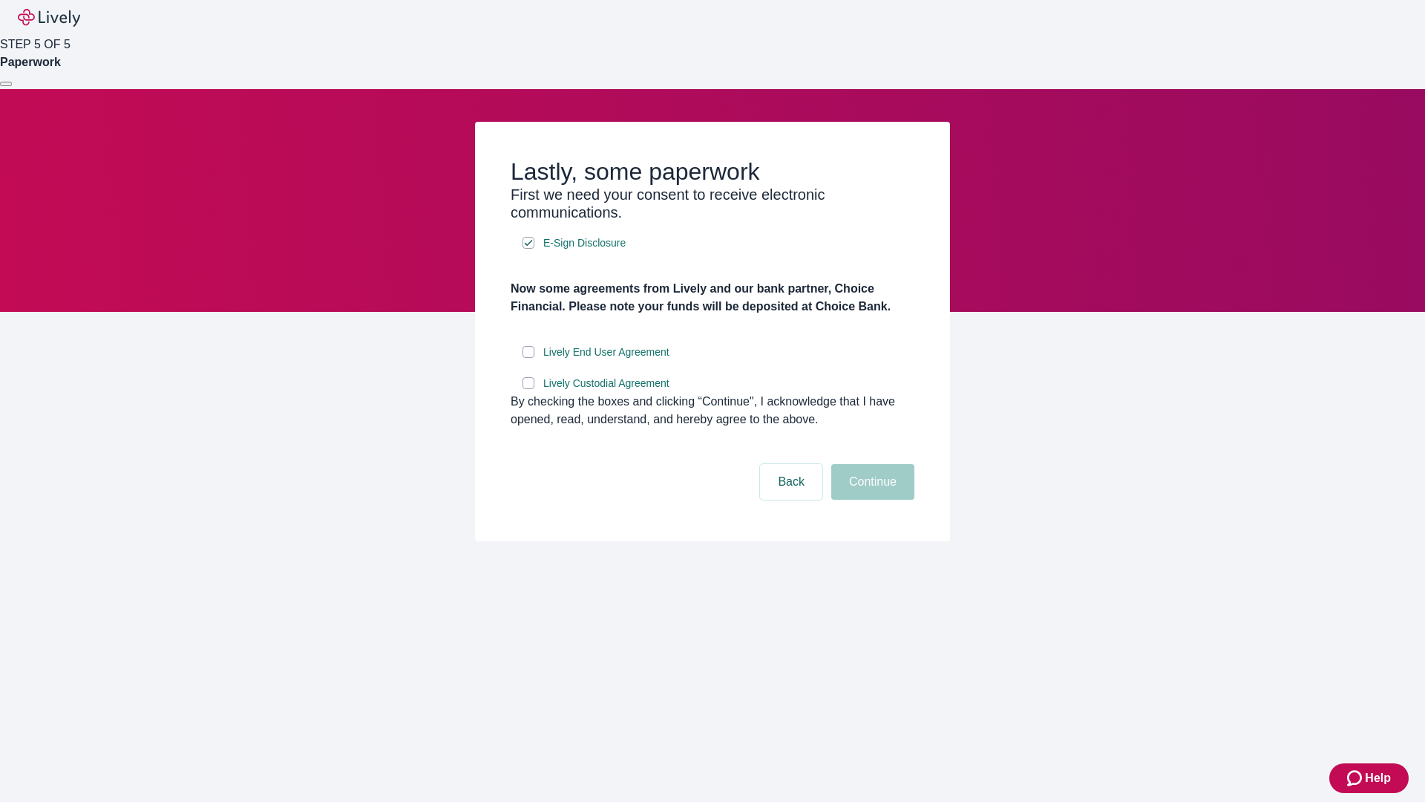
click at [528, 358] on input "Lively End User Agreement" at bounding box center [528, 352] width 12 height 12
checkbox input "true"
click at [528, 389] on input "Lively Custodial Agreement" at bounding box center [528, 383] width 12 height 12
checkbox input "true"
click at [871, 499] on button "Continue" at bounding box center [872, 482] width 83 height 36
